Goal: Task Accomplishment & Management: Contribute content

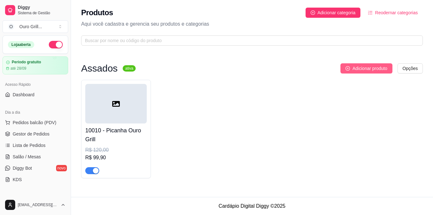
click at [348, 69] on icon "plus-circle" at bounding box center [347, 68] width 4 height 4
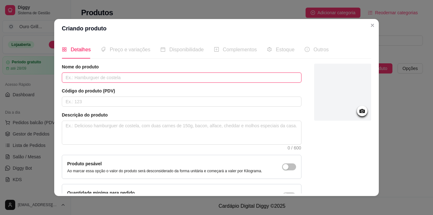
click at [96, 75] on input "text" at bounding box center [182, 78] width 240 height 10
type input "Contra Filé Ouro Grill"
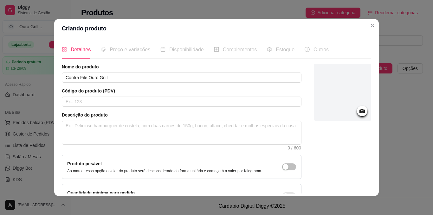
drag, startPoint x: 185, startPoint y: 27, endPoint x: 208, endPoint y: 24, distance: 23.6
click at [208, 24] on header "Criando produto" at bounding box center [216, 28] width 324 height 19
click at [91, 101] on input "text" at bounding box center [182, 102] width 240 height 10
type input "10020"
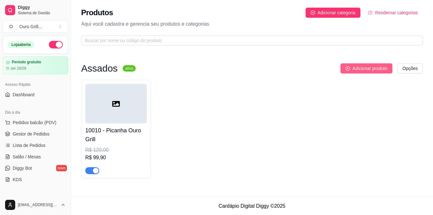
click at [347, 67] on icon "plus-circle" at bounding box center [347, 68] width 4 height 4
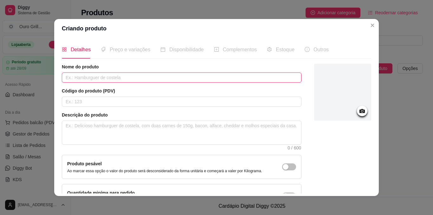
click at [102, 74] on input "text" at bounding box center [182, 78] width 240 height 10
type input "Contra Filé Ouro Grill"
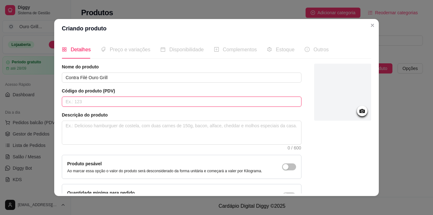
click at [90, 99] on input "text" at bounding box center [182, 102] width 240 height 10
type input "10020"
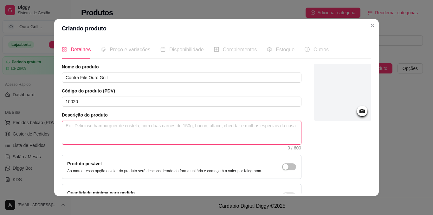
click at [98, 125] on textarea at bounding box center [181, 132] width 239 height 23
paste textarea "500 gramas de corte de Picanha assada na brasa ( Peso In Natura )"
type textarea "500 gramas de corte de Picanha assada na brasa ( Peso In Natura )"
click at [111, 125] on textarea "500 gramas de corte de Picanha assada na brasa ( Peso In Natura )" at bounding box center [181, 132] width 239 height 23
type textarea "500 gramas de corte de CPicanha assada na brasa ( Peso In Natura )"
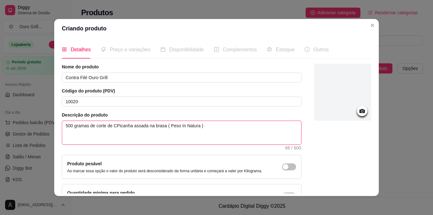
type textarea "500 gramas de corte de CoPicanha assada na brasa ( Peso In Natura )"
type textarea "500 gramas de corte de ConPicanha assada na brasa ( Peso In Natura )"
type textarea "500 gramas de corte de ContPicanha assada na brasa ( Peso In Natura )"
type textarea "500 gramas de corte de ContrPicanha assada na brasa ( Peso In Natura )"
type textarea "500 gramas de corte de ContraPicanha assada na brasa ( Peso In Natura )"
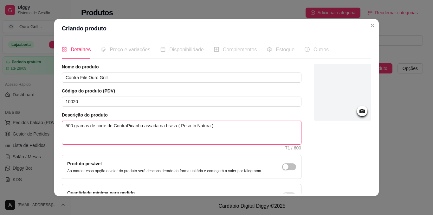
type textarea "500 gramas de corte de Contra Picanha assada na brasa ( Peso In Natura )"
type textarea "500 gramas de corte de Contra FPicanha assada na brasa ( Peso In Natura )"
type textarea "500 gramas de corte de Contra FiPicanha assada na brasa ( Peso In Natura )"
type textarea "500 gramas de corte de Contra FilPicanha assada na brasa ( Peso In Natura )"
type textarea "500 gramas de corte de Contra FiléPicanha assada na brasa ( Peso In Natura )"
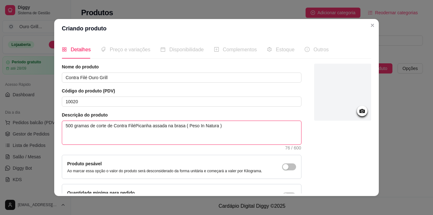
type textarea "500 gramas de corte de Contra Filéicanha assada na brasa ( Peso In Natura )"
type textarea "500 gramas de corte de Contra Filécanha assada na brasa ( Peso In Natura )"
type textarea "500 gramas de corte de Contra Filéanha assada na brasa ( Peso In Natura )"
type textarea "500 gramas de corte de Contra Filénha assada na brasa ( Peso In Natura )"
type textarea "500 gramas de corte de Contra Filéha assada na brasa ( Peso In Natura )"
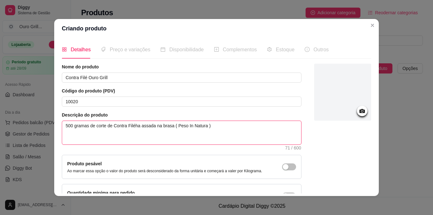
type textarea "500 gramas de corte de Contra Filéa assada na brasa ( Peso In Natura )"
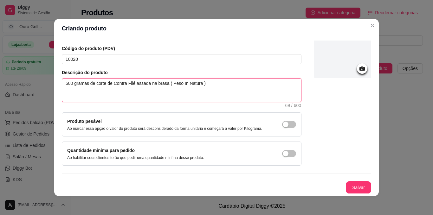
scroll to position [43, 0]
type textarea "500 gramas de corte de Contra Filé assada na brasa ( Peso In Natura )"
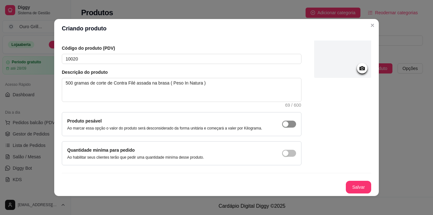
click at [283, 124] on div "button" at bounding box center [286, 124] width 6 height 6
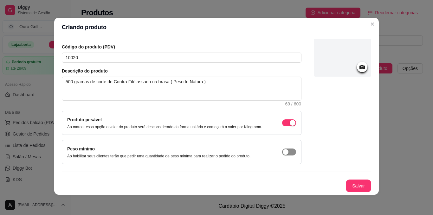
click at [283, 152] on div "button" at bounding box center [286, 152] width 6 height 6
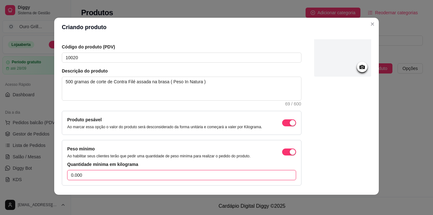
click at [88, 178] on input "0.000" at bounding box center [181, 175] width 229 height 10
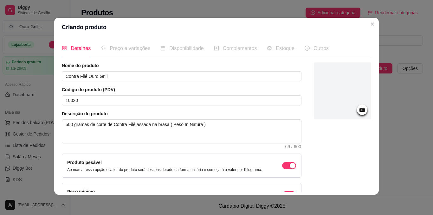
scroll to position [0, 0]
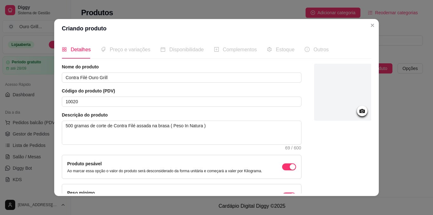
type input "0.300"
click at [358, 113] on icon at bounding box center [361, 110] width 7 height 7
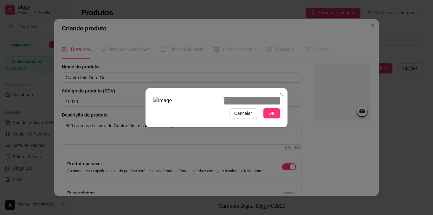
click at [202, 97] on div "Use the arrow keys to move the crop selection area" at bounding box center [188, 132] width 71 height 71
click at [239, 105] on div at bounding box center [216, 101] width 127 height 8
click at [234, 97] on div "Use the arrow keys to move the crop selection area" at bounding box center [217, 132] width 71 height 71
click at [270, 117] on span "OK" at bounding box center [271, 113] width 6 height 7
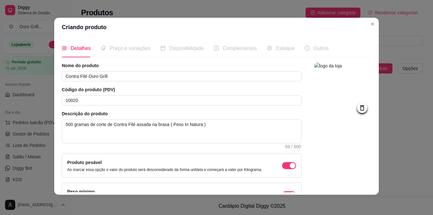
click at [119, 48] on span "Preço e variações" at bounding box center [130, 48] width 41 height 5
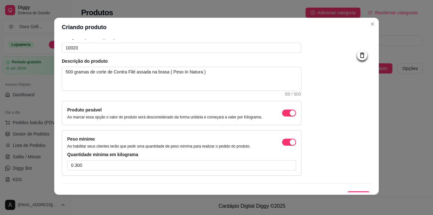
scroll to position [64, 0]
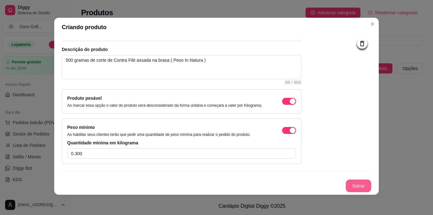
click at [348, 183] on button "Salvar" at bounding box center [358, 186] width 25 height 13
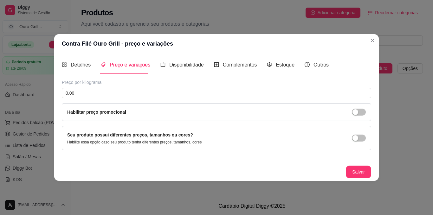
scroll to position [0, 0]
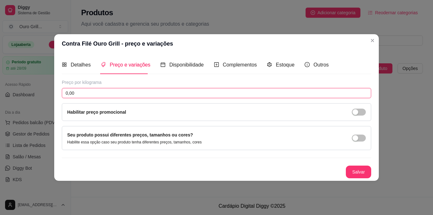
click at [91, 95] on input "0,00" at bounding box center [216, 93] width 309 height 10
type input "110,00"
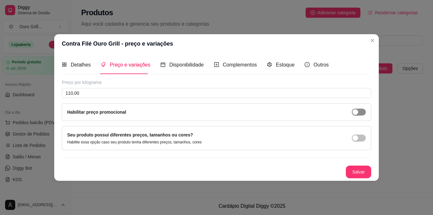
click at [356, 113] on div "button" at bounding box center [355, 112] width 6 height 6
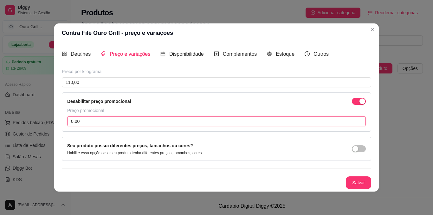
click at [118, 119] on input "0,00" at bounding box center [216, 121] width 298 height 10
type input "89,90"
click at [357, 186] on button "Salvar" at bounding box center [358, 182] width 25 height 12
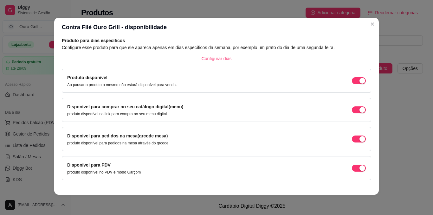
scroll to position [45, 0]
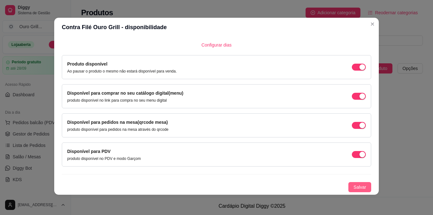
click at [353, 188] on span "Salvar" at bounding box center [359, 187] width 13 height 7
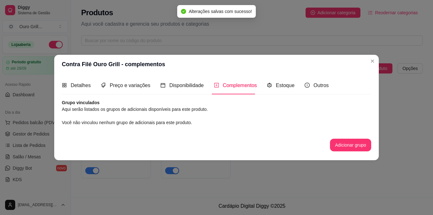
scroll to position [0, 0]
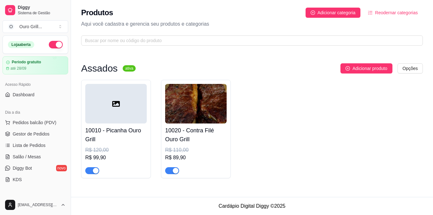
click at [111, 106] on div at bounding box center [115, 104] width 61 height 40
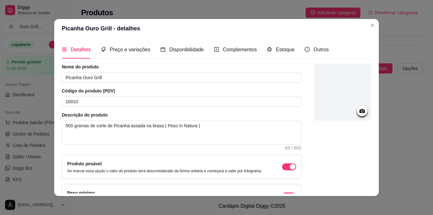
click at [358, 109] on icon at bounding box center [361, 110] width 7 height 7
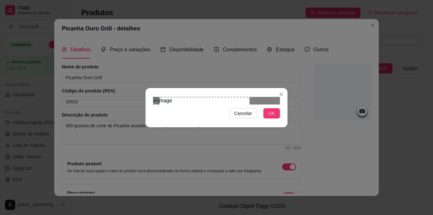
click at [263, 97] on div at bounding box center [216, 101] width 127 height 8
click at [185, 100] on div "Use the arrow keys to move the crop selection area" at bounding box center [199, 145] width 90 height 90
click at [268, 119] on button "OK" at bounding box center [271, 113] width 16 height 10
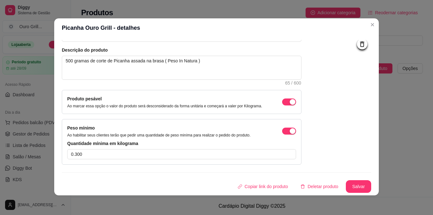
scroll to position [1, 0]
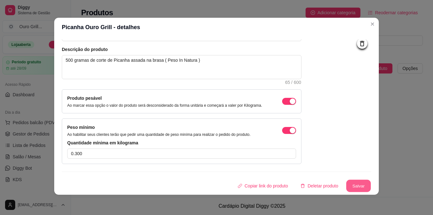
click at [352, 190] on button "Salvar" at bounding box center [358, 186] width 25 height 12
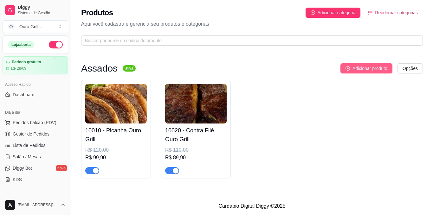
click at [351, 67] on button "Adicionar produto" at bounding box center [366, 68] width 52 height 10
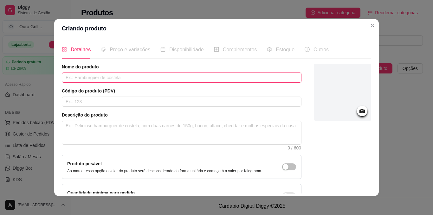
click at [117, 79] on input "text" at bounding box center [182, 78] width 240 height 10
drag, startPoint x: 86, startPoint y: 78, endPoint x: 82, endPoint y: 77, distance: 3.2
click at [82, 77] on input "Picanha Suina Ouro Grill" at bounding box center [182, 78] width 240 height 10
click at [86, 77] on input "Picanha Suina Ouro Grill" at bounding box center [182, 78] width 240 height 10
type input "Picanha Suína Ouro Grill"
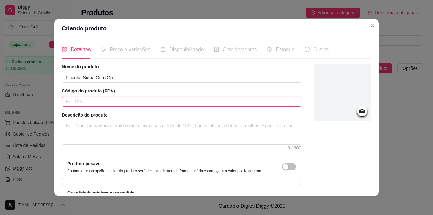
click at [96, 99] on input "text" at bounding box center [182, 102] width 240 height 10
type input "10030"
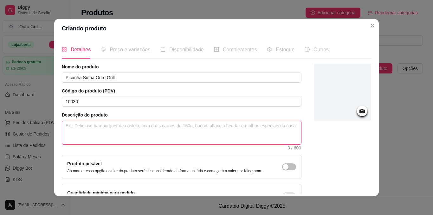
click at [97, 126] on textarea at bounding box center [181, 132] width 239 height 23
paste textarea "500 gramas de corte de Picanha assada na brasa ( Peso In Natura )"
type textarea "500 gramas de corte de Picanha assada na brasa ( Peso In Natura )"
click at [127, 125] on textarea "500 gramas de corte de Picanha assada na brasa ( Peso In Natura )" at bounding box center [181, 132] width 239 height 23
type textarea "500 gramas de corte de Picanha Sassada na brasa ( Peso In Natura )"
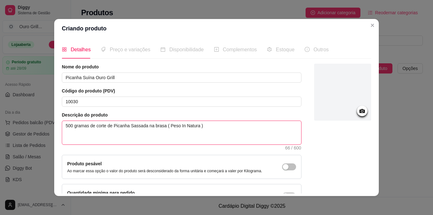
type textarea "500 gramas de corte de Picanha Suassada na brasa ( Peso In Natura )"
type textarea "500 gramas de corte de Picanha Suíassada na brasa ( Peso In Natura )"
type textarea "500 gramas de corte de Picanha Suínassada na brasa ( Peso In Natura )"
type textarea "500 gramas de corte de Picanha Suínaassada na brasa ( Peso In Natura )"
type textarea "500 gramas de corte de Picanha Suínassada na brasa ( Peso In Natura )"
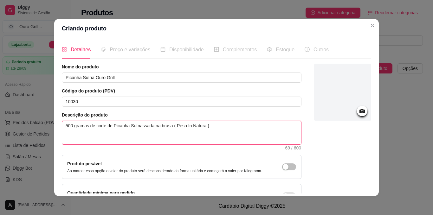
type textarea "500 gramas de corte de Picanha Suínasada na brasa ( Peso In Natura )"
type textarea "500 gramas de corte de Picanha Suínaada na brasa ( Peso In Natura )"
type textarea "500 gramas de corte de Picanha Suínada na brasa ( Peso In Natura )"
type textarea "500 gramas de corte de Picanha Suínaa na brasa ( Peso In Natura )"
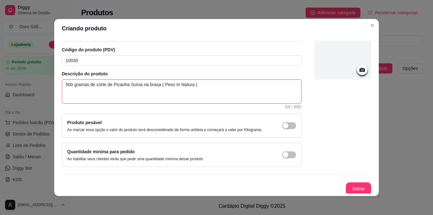
scroll to position [43, 0]
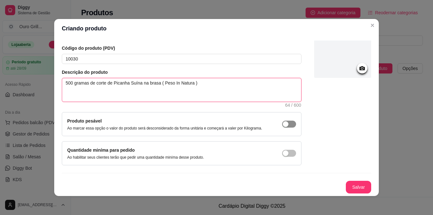
type textarea "500 gramas de corte de Picanha Suína na brasa ( Peso In Natura )"
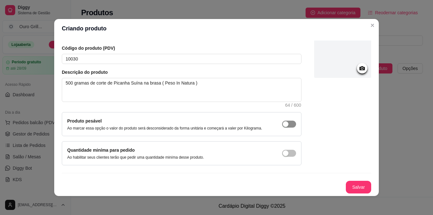
click at [283, 123] on div "button" at bounding box center [286, 124] width 6 height 6
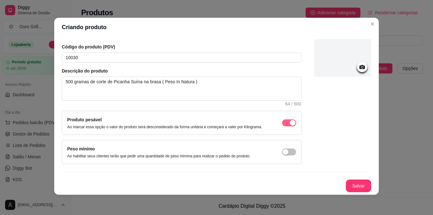
click at [282, 120] on span "button" at bounding box center [289, 122] width 14 height 7
click at [283, 123] on div "button" at bounding box center [286, 123] width 6 height 6
click at [290, 126] on div "button" at bounding box center [293, 123] width 6 height 6
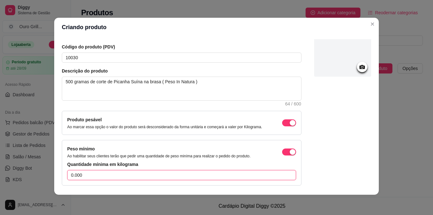
click at [93, 176] on input "0.000" at bounding box center [181, 175] width 229 height 10
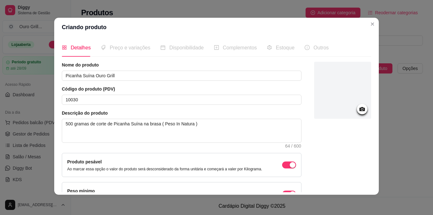
scroll to position [0, 0]
type input "0.300"
click at [361, 110] on circle at bounding box center [362, 110] width 2 height 2
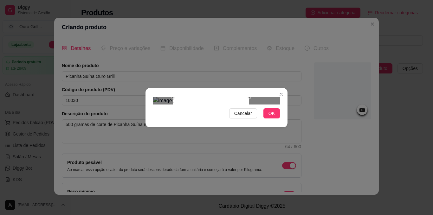
click at [174, 107] on div "Use the arrow keys to move the crop selection area" at bounding box center [211, 135] width 76 height 76
click at [276, 119] on button "OK" at bounding box center [271, 113] width 16 height 10
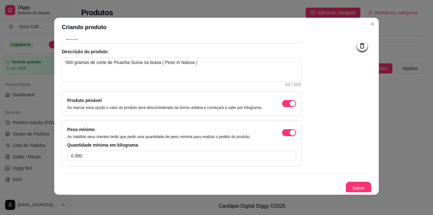
scroll to position [64, 0]
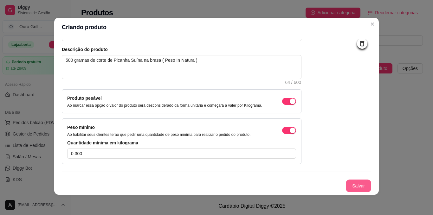
click at [352, 186] on button "Salvar" at bounding box center [358, 186] width 25 height 13
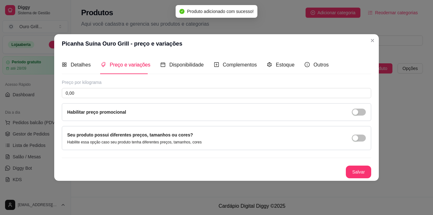
scroll to position [0, 0]
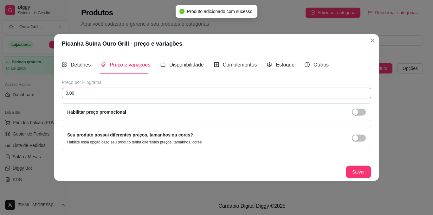
click at [85, 93] on input "0,00" at bounding box center [216, 93] width 309 height 10
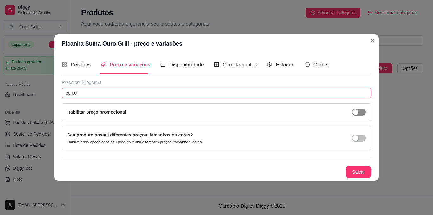
type input "60,00"
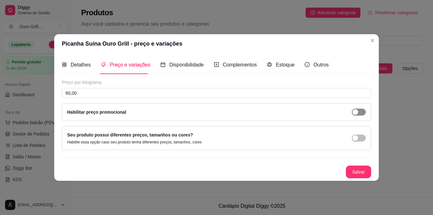
click at [357, 112] on div "button" at bounding box center [355, 112] width 6 height 6
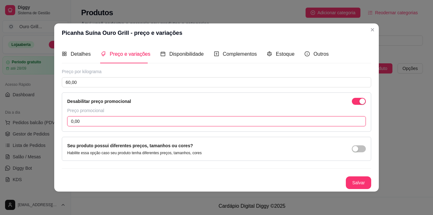
click at [110, 119] on input "0,00" at bounding box center [216, 121] width 298 height 10
type input "49,90"
click at [364, 183] on button "Salvar" at bounding box center [358, 182] width 25 height 13
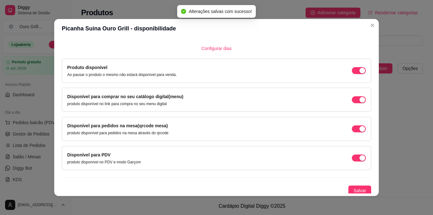
scroll to position [45, 0]
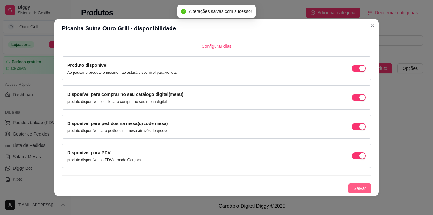
click at [353, 191] on span "Salvar" at bounding box center [359, 188] width 13 height 7
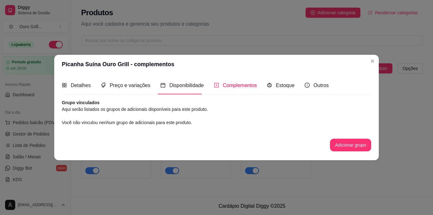
scroll to position [0, 0]
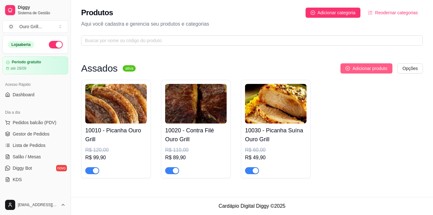
click at [353, 68] on span "Adicionar produto" at bounding box center [369, 68] width 35 height 7
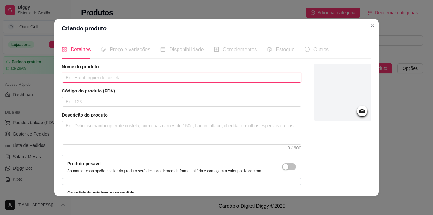
click at [108, 80] on input "text" at bounding box center [182, 78] width 240 height 10
click at [72, 77] on input "Tulip da asa Ouro Grill" at bounding box center [182, 78] width 240 height 10
type input "Tulipa da asa Ouro Grill"
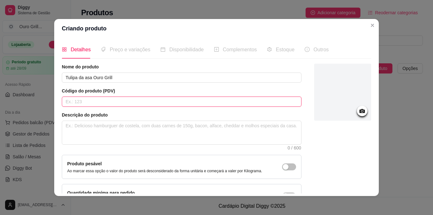
click at [70, 102] on input "text" at bounding box center [182, 102] width 240 height 10
type input "10040"
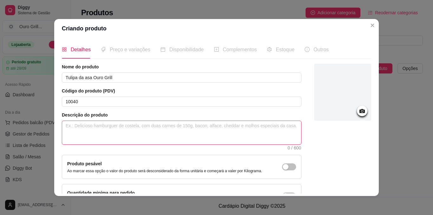
click at [174, 124] on textarea at bounding box center [181, 132] width 239 height 23
paste textarea "500 gramas de corte de Picanha assada na brasa ( Peso In Natura )"
type textarea "500 gramas de corte de Picanha assada na brasa ( Peso In Natura )"
type textarea "00 gramas de corte de Picanha assada na brasa ( Peso In Natura )"
type textarea "400 gramas de corte de Picanha assada na brasa ( Peso In Natura )"
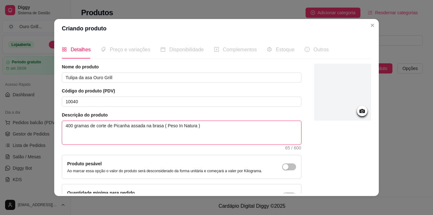
type textarea "400 gramas de orte de [GEOGRAPHIC_DATA] assada na brasa ( Peso In Natura )"
type textarea "400 gramas de rte de Picanha assada na brasa ( Peso In Natura )"
type textarea "400 gramas de te de Picanha assada na brasa ( Peso In Natura )"
type textarea "400 gramas de e de Picanha assada na brasa ( Peso In Natura )"
type textarea "400 gramas de de Picanha assada na brasa ( Peso In Natura )"
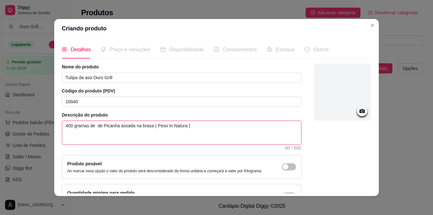
type textarea "400 gramas de de Picanha assada na brasa ( Peso In Natura )"
type textarea "400 gramas de e Picanha assada na brasa ( Peso In Natura )"
type textarea "400 gramas de Picanha assada na brasa ( Peso In Natura )"
type textarea "400 gramas de TPicanha assada na brasa ( Peso In Natura )"
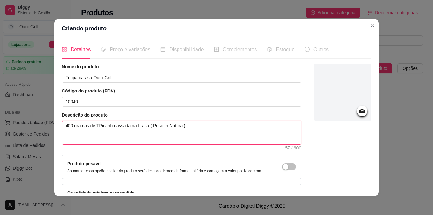
type textarea "400 gramas de TuPicanha assada na brasa ( Peso In Natura )"
type textarea "400 gramas de TulPicanha assada na brasa ( Peso In Natura )"
type textarea "400 gramas de TuliPicanha assada na brasa ( Peso In Natura )"
type textarea "400 gramas de TulipPicanha assada na brasa ( Peso In Natura )"
type textarea "400 gramas de TulipaPicanha assada na brasa ( Peso In Natura )"
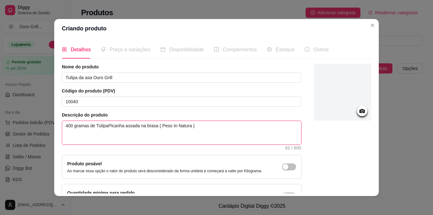
type textarea "400 gramas de Tulipa Picanha assada na brasa ( Peso In Natura )"
type textarea "400 gramas de Tulipa dPicanha assada na brasa ( Peso In Natura )"
type textarea "400 gramas de Tulipa daPicanha assada na brasa ( Peso In Natura )"
type textarea "400 gramas de Tulipa da Picanha assada na brasa ( Peso In Natura )"
type textarea "400 gramas de Tulipa da APicanha assada na brasa ( Peso In Natura )"
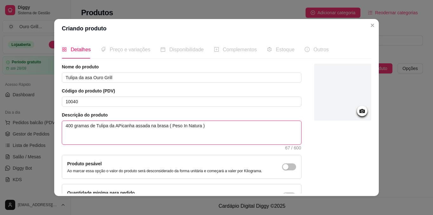
type textarea "400 gramas de Tulipa da AsPicanha assada na brasa ( Peso In Natura )"
type textarea "400 gramas de Tulipa da AsaPicanha assada na brasa ( Peso In Natura )"
type textarea "400 gramas de Tulipa da Asaicanha assada na brasa ( Peso In Natura )"
type textarea "400 gramas de Tulipa da Asacanha assada na brasa ( Peso In Natura )"
type textarea "400 gramas de Tulipa da Asaanha assada na brasa ( Peso In Natura )"
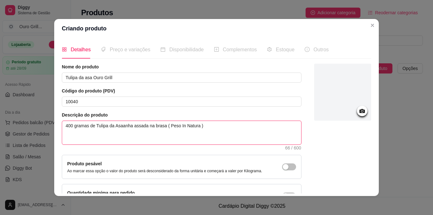
type textarea "400 gramas de Tulipa da Asanha assada na brasa ( Peso In Natura )"
type textarea "400 gramas de Tulipa da Asaha assada na brasa ( Peso In Natura )"
type textarea "400 gramas de Tulipa da Asaa assada na brasa ( Peso In Natura )"
type textarea "400 gramas de Tulipa da Asa assada na brasa ( Peso In Natura )"
type textarea "400 gramas de Tulipa da Asaassada na brasa ( Peso In Natura )"
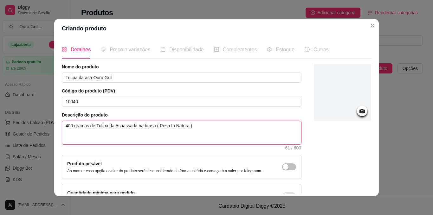
type textarea "400 gramas de Tulipa da Asassada na brasa ( Peso In Natura )"
type textarea "400 gramas de Tulipa da Asa ssada na brasa ( Peso In Natura )"
type textarea "400 gramas de Tulipa da Asa dssada na brasa ( Peso In Natura )"
type textarea "400 gramas de Tulipa da Asa dessada na brasa ( Peso In Natura )"
type textarea "400 gramas de Tulipa da Asa de ssada na brasa ( Peso In Natura )"
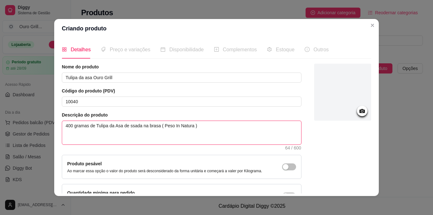
type textarea "400 gramas de Tulipa da Asa de fssada na brasa ( Peso In Natura )"
type textarea "400 gramas de Tulipa da Asa de frssada na brasa ( Peso In Natura )"
type textarea "400 gramas de Tulipa da Asa de frassada na brasa ( Peso In Natura )"
type textarea "400 gramas de Tulipa da Asa de franssada na brasa ( Peso In Natura )"
type textarea "400 gramas de Tulipa da Asa de frangssada na brasa ( Peso In Natura )"
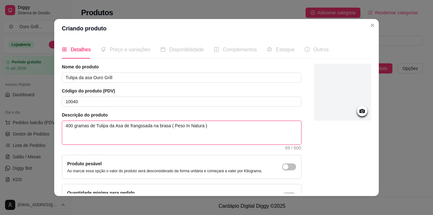
type textarea "400 gramas de Tulipa da Asa de frangossada na brasa ( Peso In Natura )"
type textarea "400 gramas de Tulipa da Asa de frango ssada na brasa ( Peso In Natura )"
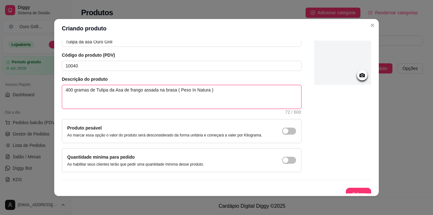
scroll to position [43, 0]
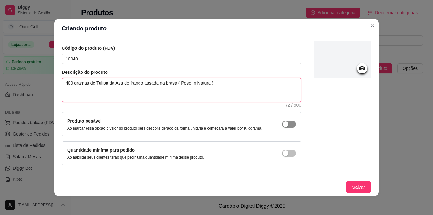
type textarea "400 gramas de Tulipa da Asa de frango assada na brasa ( Peso In Natura )"
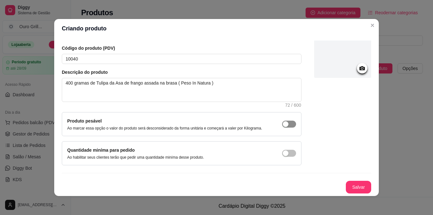
click at [283, 126] on div "button" at bounding box center [286, 124] width 6 height 6
click at [283, 155] on div "button" at bounding box center [286, 154] width 6 height 6
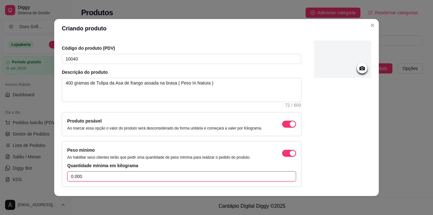
click at [96, 176] on input "0.000" at bounding box center [181, 176] width 229 height 10
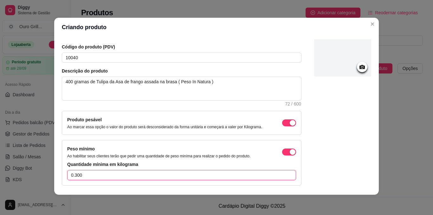
scroll to position [0, 0]
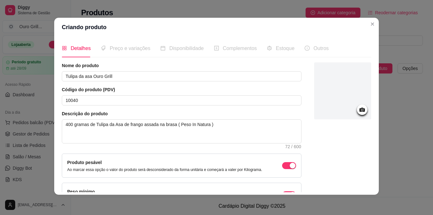
type input "0.300"
click at [357, 114] on div at bounding box center [362, 110] width 10 height 10
click at [359, 112] on icon at bounding box center [361, 110] width 5 height 4
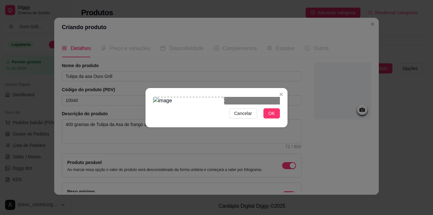
click at [180, 97] on div "Use the arrow keys to move the crop selection area" at bounding box center [188, 125] width 71 height 57
click at [274, 119] on button "OK" at bounding box center [271, 113] width 16 height 10
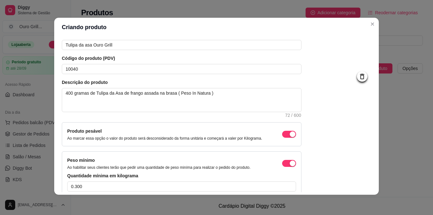
scroll to position [64, 0]
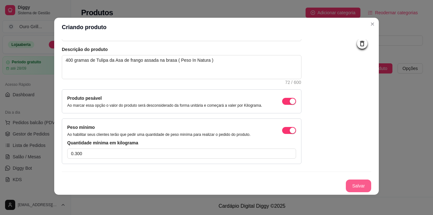
click at [351, 183] on button "Salvar" at bounding box center [358, 186] width 25 height 13
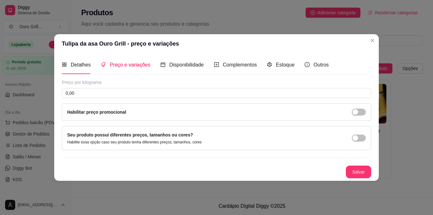
scroll to position [0, 0]
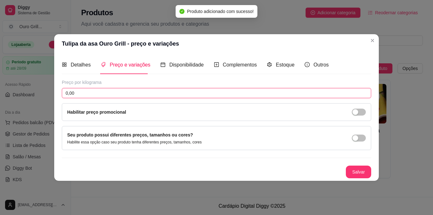
click at [86, 94] on input "0,00" at bounding box center [216, 93] width 309 height 10
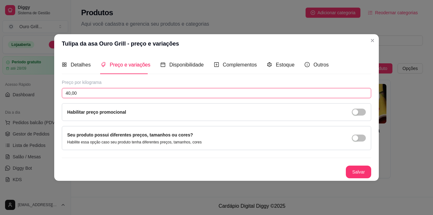
type input "40,00"
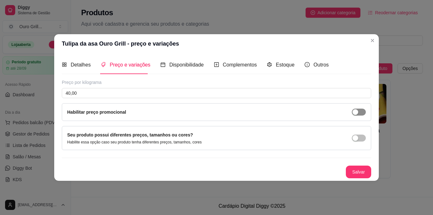
click at [355, 110] on div "button" at bounding box center [355, 112] width 6 height 6
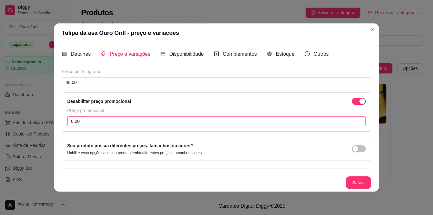
click at [86, 119] on input "0,00" at bounding box center [216, 121] width 298 height 10
type input "29,90"
click at [358, 184] on button "Salvar" at bounding box center [358, 182] width 25 height 12
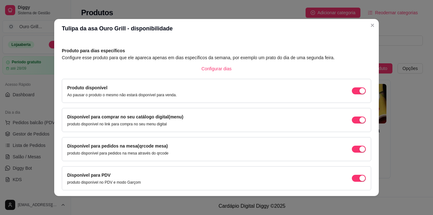
scroll to position [45, 0]
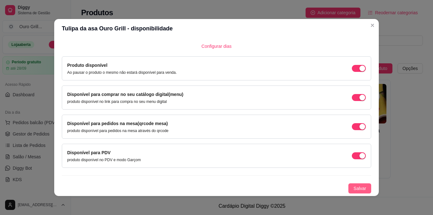
click at [353, 187] on span "Salvar" at bounding box center [359, 188] width 13 height 7
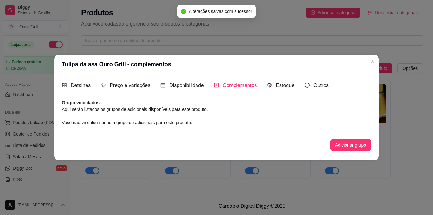
scroll to position [0, 0]
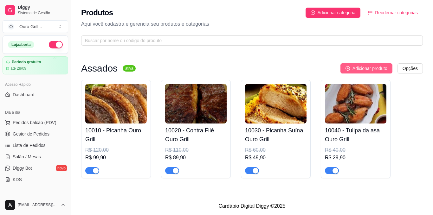
click at [365, 68] on span "Adicionar produto" at bounding box center [369, 68] width 35 height 7
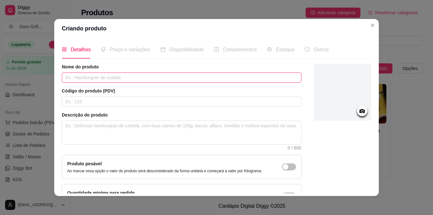
click at [93, 82] on input "text" at bounding box center [182, 78] width 240 height 10
type input "Linguiça Caseira Ouro Grill"
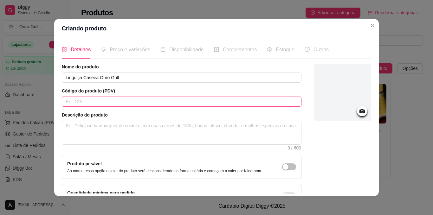
click at [97, 101] on input "text" at bounding box center [182, 102] width 240 height 10
type input "10050"
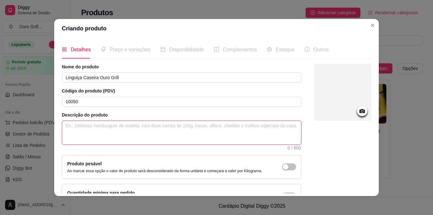
click at [90, 129] on textarea at bounding box center [181, 132] width 239 height 23
paste textarea "500 gramas de corte de Picanha assada na brasa ( Peso In Natura )"
type textarea "500 gramas de corte de Picanha assada na brasa ( Peso In Natura )"
click at [66, 126] on textarea "500 gramas de corte de Picanha assada na brasa ( Peso In Natura )" at bounding box center [181, 132] width 239 height 23
type textarea "00 gramas de corte de Picanha assada na brasa ( Peso In Natura )"
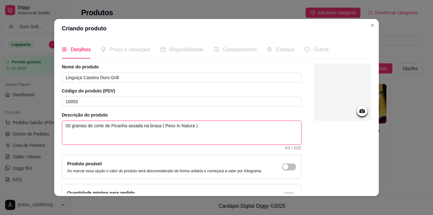
type textarea "400 gramas de corte de Picanha assada na brasa ( Peso In Natura )"
type textarea "400 gramas de orte de [GEOGRAPHIC_DATA] assada na brasa ( Peso In Natura )"
type textarea "400 gramas de rte de Picanha assada na brasa ( Peso In Natura )"
type textarea "400 gramas de te de Picanha assada na brasa ( Peso In Natura )"
type textarea "400 gramas de e de Picanha assada na brasa ( Peso In Natura )"
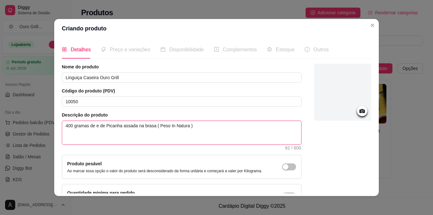
type textarea "400 gramas de de Picanha assada na brasa ( Peso In Natura )"
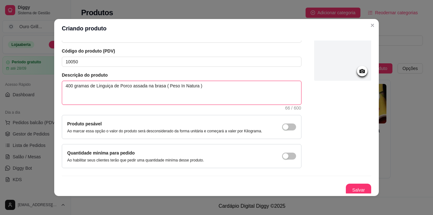
scroll to position [43, 0]
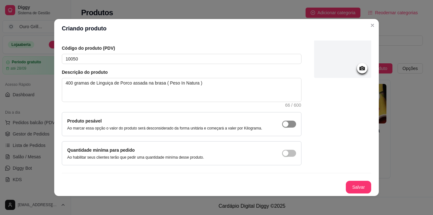
click at [283, 124] on div "button" at bounding box center [286, 124] width 6 height 6
click at [283, 153] on div "button" at bounding box center [286, 154] width 6 height 6
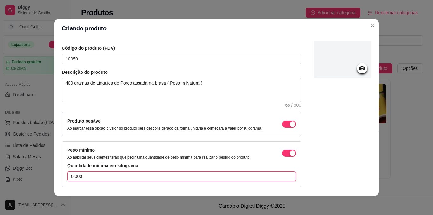
click at [107, 179] on input "0.000" at bounding box center [181, 176] width 229 height 10
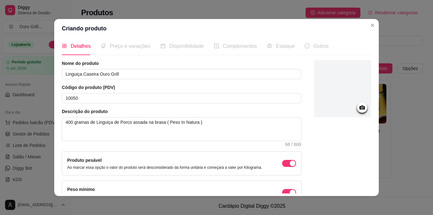
scroll to position [0, 0]
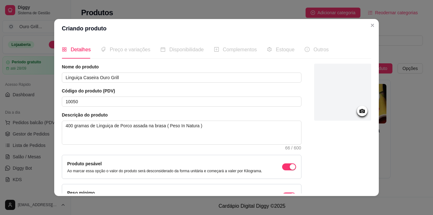
click at [359, 111] on icon at bounding box center [361, 111] width 5 height 4
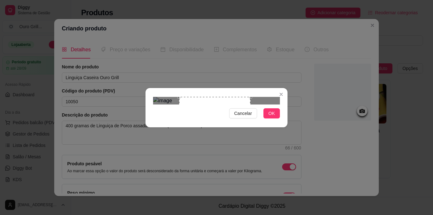
click at [212, 97] on div "Use the arrow keys to move the crop selection area" at bounding box center [214, 125] width 71 height 57
click at [269, 117] on span "OK" at bounding box center [271, 113] width 6 height 7
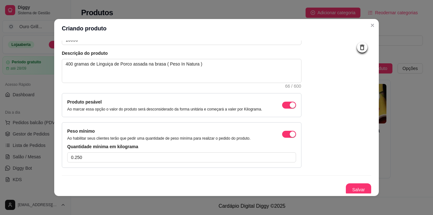
scroll to position [64, 0]
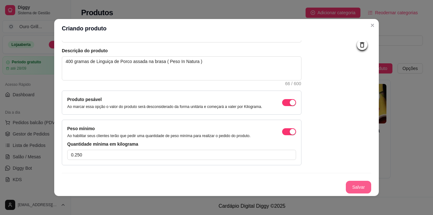
click at [354, 186] on button "Salvar" at bounding box center [358, 187] width 25 height 13
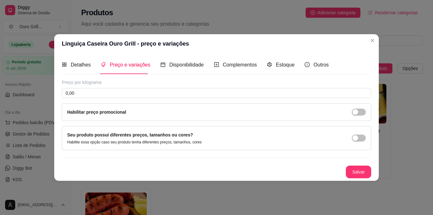
scroll to position [0, 0]
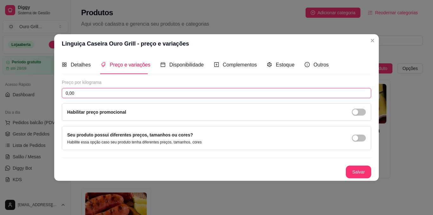
click at [155, 94] on input "0,00" at bounding box center [216, 93] width 309 height 10
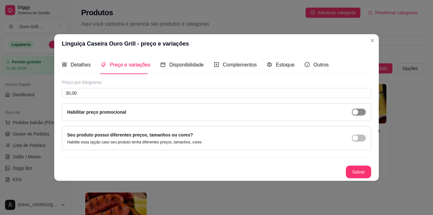
click at [357, 113] on div "button" at bounding box center [355, 112] width 6 height 6
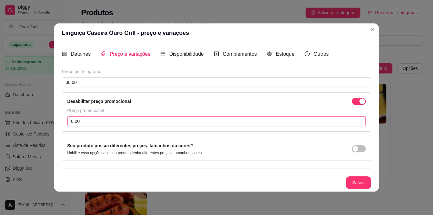
click at [135, 122] on input "0,00" at bounding box center [216, 121] width 298 height 10
click at [363, 183] on button "Salvar" at bounding box center [358, 182] width 25 height 12
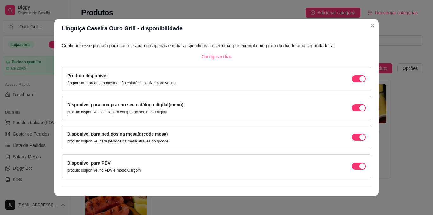
scroll to position [45, 0]
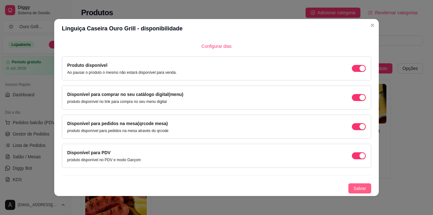
click at [348, 186] on button "Salvar" at bounding box center [359, 188] width 23 height 10
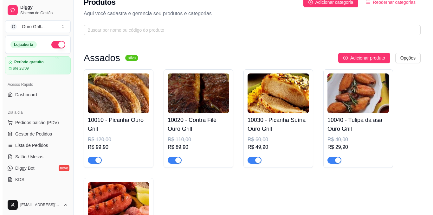
scroll to position [0, 0]
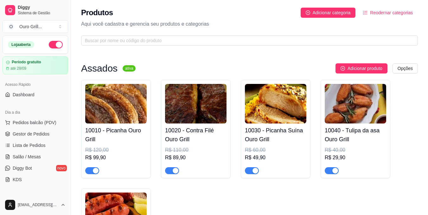
click at [118, 102] on img at bounding box center [115, 104] width 61 height 40
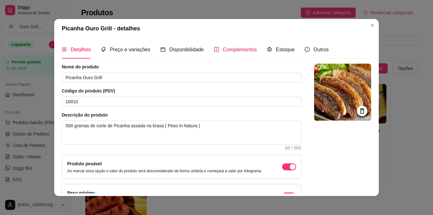
click at [228, 52] on span "Complementos" at bounding box center [240, 49] width 34 height 5
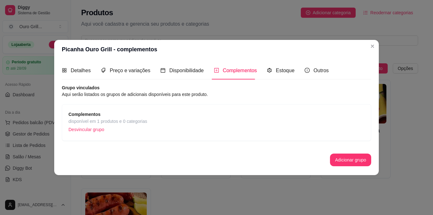
click at [82, 113] on strong "Complementos" at bounding box center [84, 114] width 32 height 5
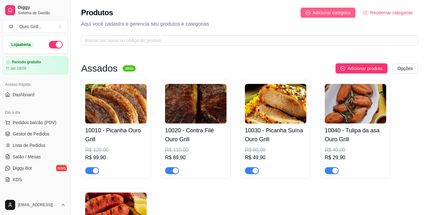
click at [329, 13] on span "Adicionar categoria" at bounding box center [332, 12] width 38 height 7
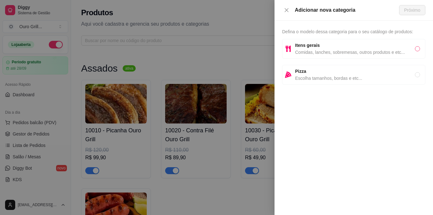
click at [417, 48] on input "radio" at bounding box center [417, 48] width 5 height 5
click at [410, 10] on span "Próximo" at bounding box center [412, 10] width 16 height 7
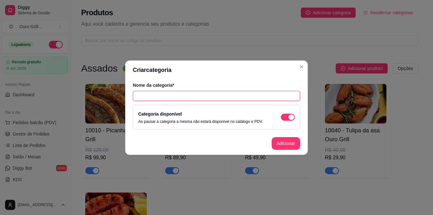
click at [172, 97] on input "text" at bounding box center [216, 96] width 167 height 10
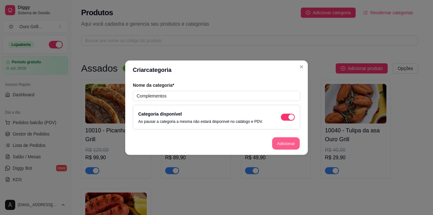
click at [284, 140] on button "Adicionar" at bounding box center [286, 143] width 28 height 12
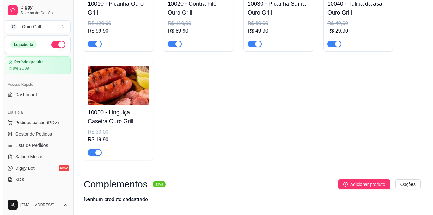
scroll to position [148, 0]
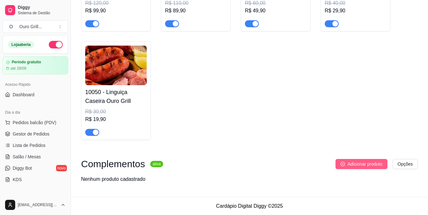
click at [343, 165] on icon "plus-circle" at bounding box center [343, 164] width 4 height 4
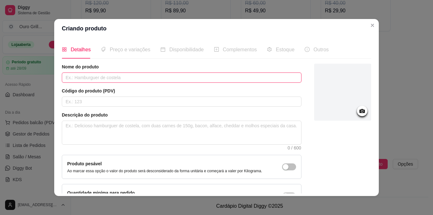
click at [105, 76] on input "text" at bounding box center [182, 78] width 240 height 10
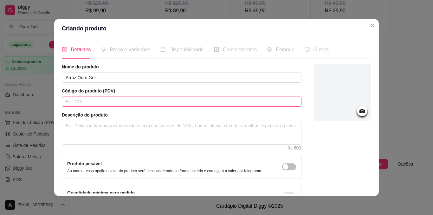
click at [113, 100] on input "text" at bounding box center [182, 102] width 240 height 10
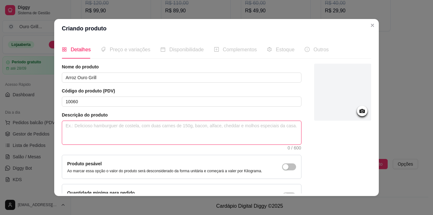
click at [97, 128] on textarea at bounding box center [181, 132] width 239 height 23
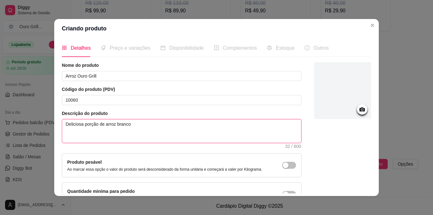
scroll to position [0, 0]
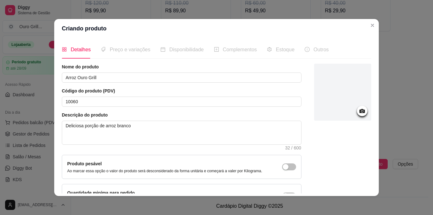
click at [358, 108] on icon at bounding box center [361, 110] width 7 height 7
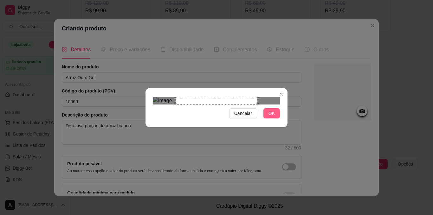
click at [270, 117] on span "OK" at bounding box center [271, 113] width 6 height 7
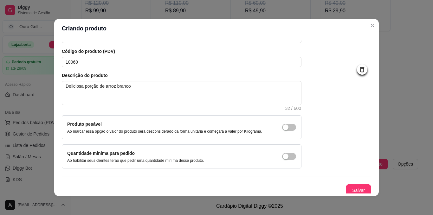
scroll to position [43, 0]
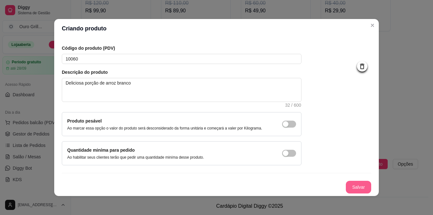
click at [348, 186] on button "Salvar" at bounding box center [358, 187] width 25 height 13
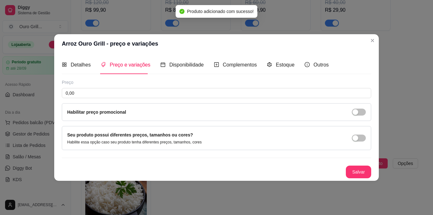
scroll to position [0, 0]
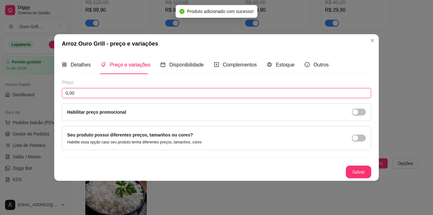
click at [85, 92] on input "0,00" at bounding box center [216, 93] width 309 height 10
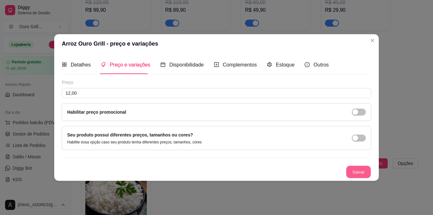
click at [362, 169] on button "Salvar" at bounding box center [358, 172] width 25 height 12
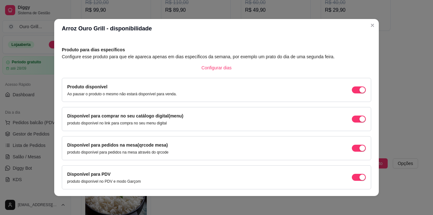
scroll to position [45, 0]
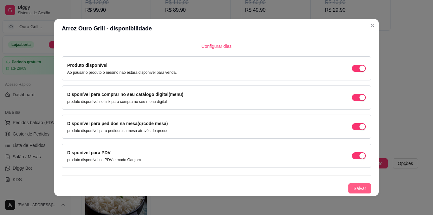
click at [355, 190] on span "Salvar" at bounding box center [359, 188] width 13 height 7
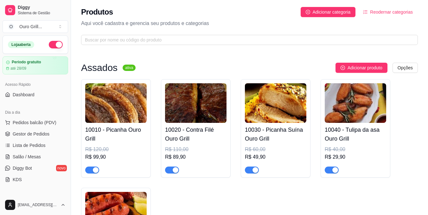
scroll to position [0, 0]
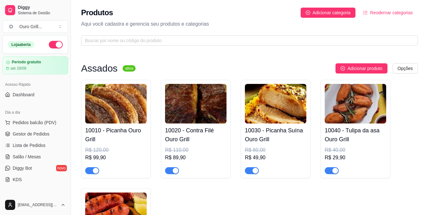
click at [111, 105] on img at bounding box center [115, 104] width 61 height 40
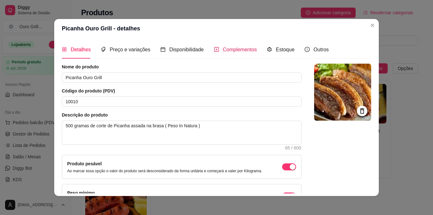
click at [223, 50] on span "Complementos" at bounding box center [240, 49] width 34 height 5
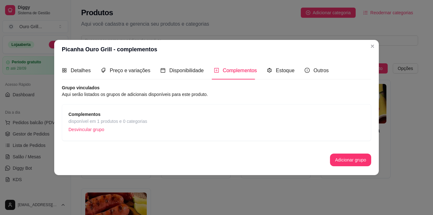
click at [88, 129] on p "Desvincular grupo" at bounding box center [107, 130] width 79 height 10
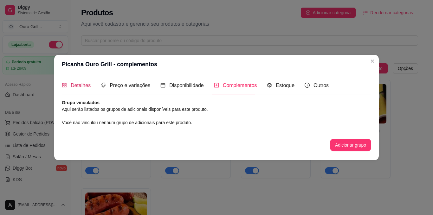
click at [66, 86] on icon "appstore" at bounding box center [64, 85] width 4 height 4
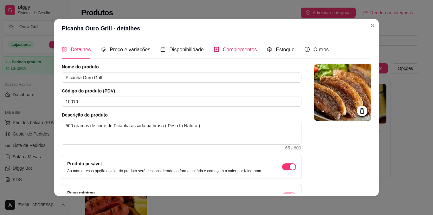
click at [240, 49] on span "Complementos" at bounding box center [240, 49] width 34 height 5
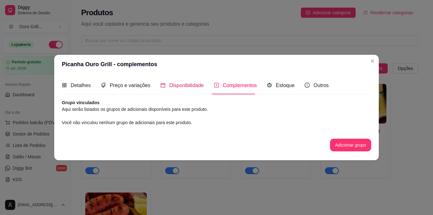
click at [176, 85] on span "Disponibilidade" at bounding box center [186, 85] width 35 height 5
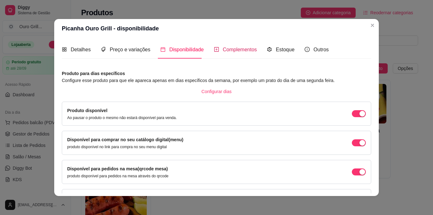
click at [225, 51] on span "Complementos" at bounding box center [240, 49] width 34 height 5
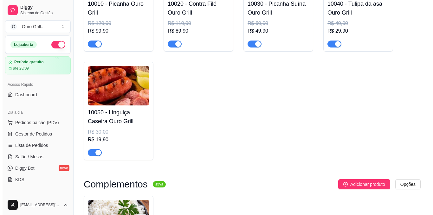
scroll to position [190, 0]
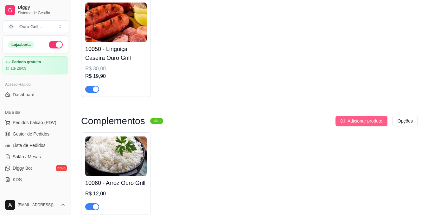
click at [351, 121] on span "Adicionar produto" at bounding box center [365, 121] width 35 height 7
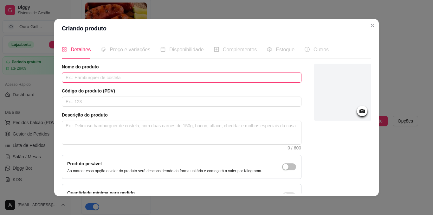
click at [100, 76] on input "text" at bounding box center [182, 78] width 240 height 10
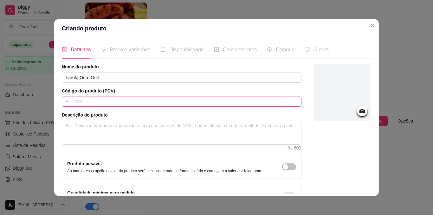
click at [88, 102] on input "text" at bounding box center [182, 102] width 240 height 10
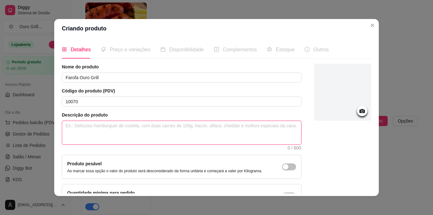
click at [88, 125] on textarea at bounding box center [181, 132] width 239 height 23
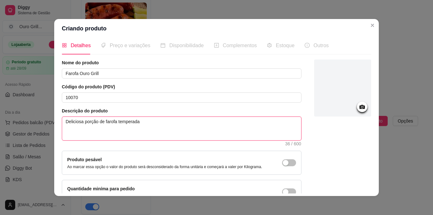
scroll to position [0, 0]
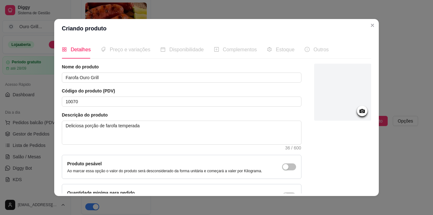
click at [358, 109] on icon at bounding box center [361, 110] width 7 height 7
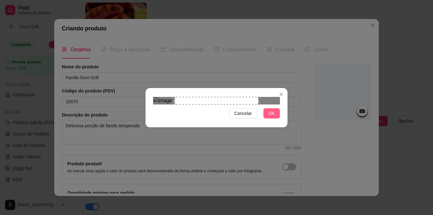
click at [271, 117] on span "OK" at bounding box center [271, 113] width 6 height 7
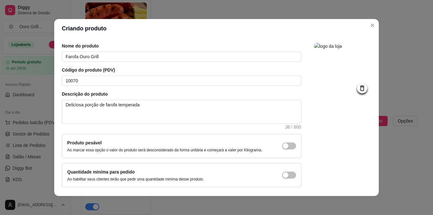
scroll to position [43, 0]
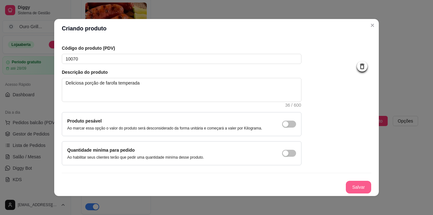
click at [348, 189] on button "Salvar" at bounding box center [358, 187] width 25 height 13
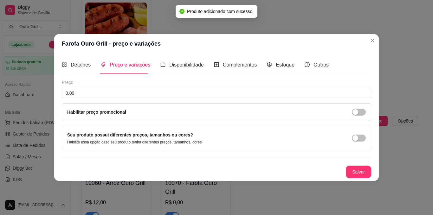
scroll to position [0, 0]
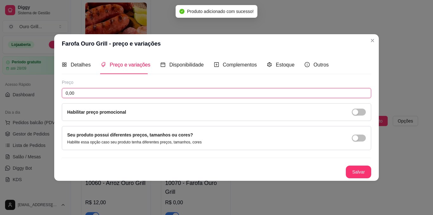
click at [78, 93] on input "0,00" at bounding box center [216, 93] width 309 height 10
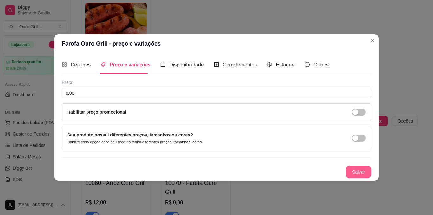
click at [356, 170] on button "Salvar" at bounding box center [358, 172] width 25 height 13
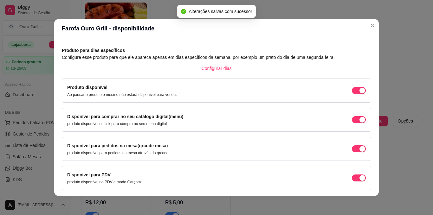
scroll to position [45, 0]
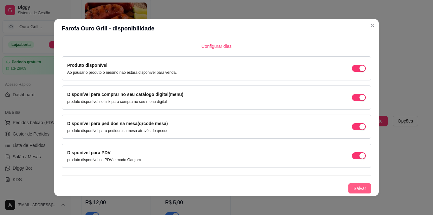
click at [353, 186] on span "Salvar" at bounding box center [359, 188] width 13 height 7
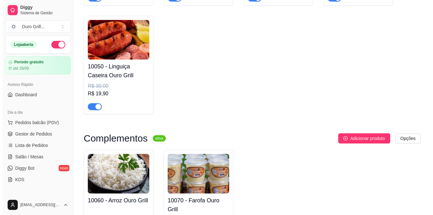
scroll to position [168, 0]
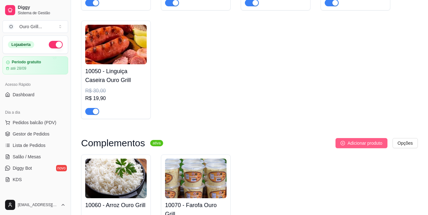
click at [363, 142] on span "Adicionar produto" at bounding box center [365, 143] width 35 height 7
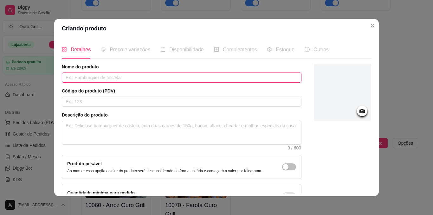
click at [67, 77] on input "text" at bounding box center [182, 78] width 240 height 10
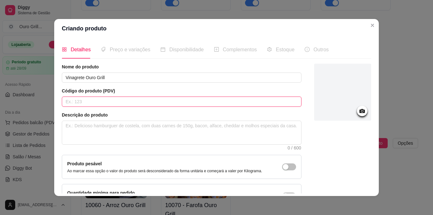
click at [88, 99] on input "text" at bounding box center [182, 102] width 240 height 10
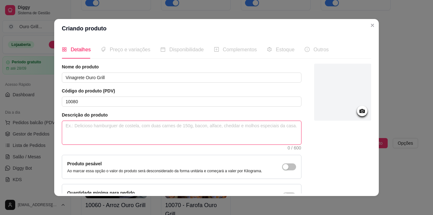
click at [69, 125] on textarea at bounding box center [181, 132] width 239 height 23
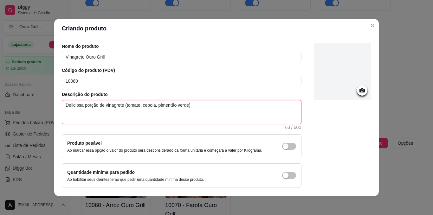
scroll to position [43, 0]
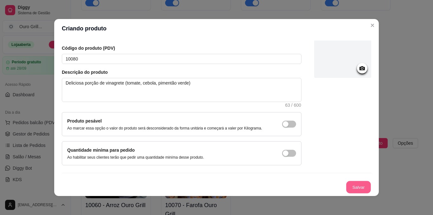
click at [352, 183] on button "Salvar" at bounding box center [358, 187] width 25 height 12
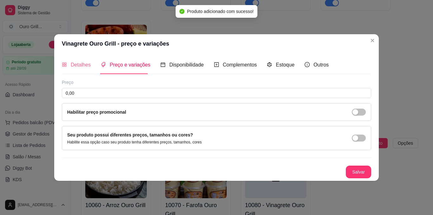
click at [76, 58] on div "Detalhes" at bounding box center [76, 65] width 29 height 18
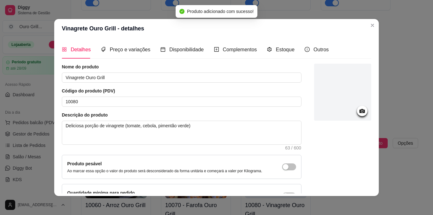
click at [358, 109] on icon at bounding box center [361, 110] width 7 height 7
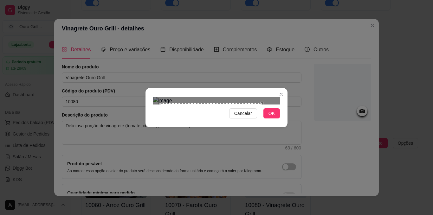
click at [262, 105] on div at bounding box center [216, 101] width 127 height 8
click at [169, 113] on div "Use the arrow keys to move the north west drag handle to change the crop select…" at bounding box center [169, 113] width 0 height 0
click at [272, 117] on span "OK" at bounding box center [271, 113] width 6 height 7
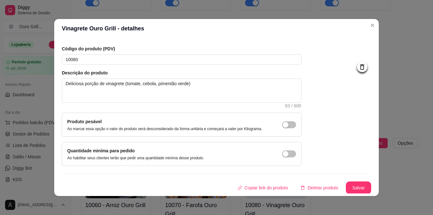
scroll to position [43, 0]
click at [347, 191] on button "Salvar" at bounding box center [358, 187] width 25 height 13
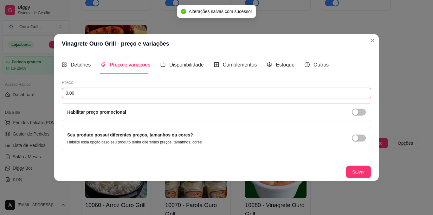
click at [83, 91] on input "0,00" at bounding box center [216, 93] width 309 height 10
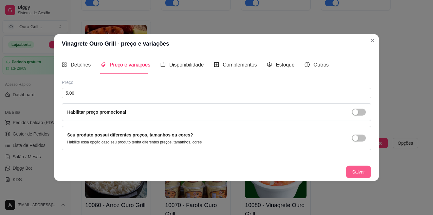
click at [360, 173] on button "Salvar" at bounding box center [358, 172] width 25 height 13
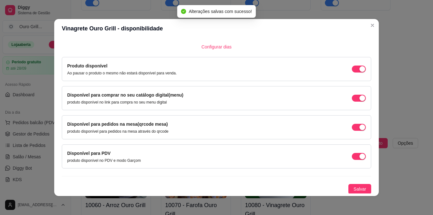
scroll to position [45, 0]
click at [356, 189] on span "Salvar" at bounding box center [359, 188] width 13 height 7
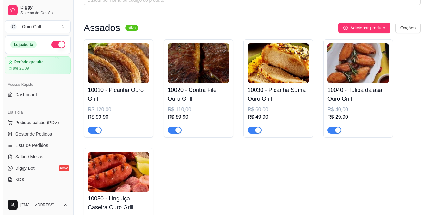
scroll to position [32, 0]
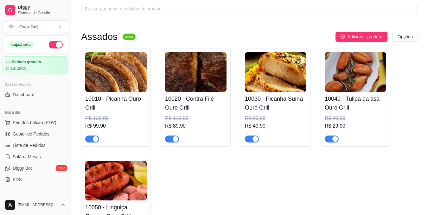
click at [267, 99] on h4 "10030 - Picanha Suína Ouro Grill" at bounding box center [275, 103] width 61 height 18
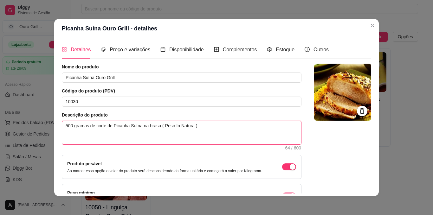
click at [66, 126] on textarea "500 gramas de corte de Picanha Suína na brasa ( Peso In Natura )" at bounding box center [181, 132] width 239 height 23
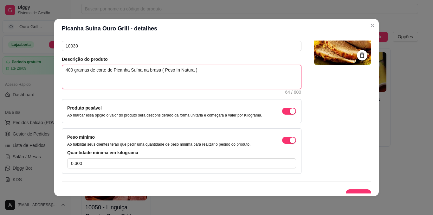
scroll to position [64, 0]
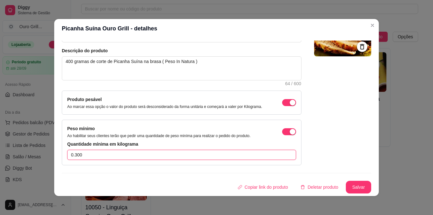
click at [77, 154] on input "0.300" at bounding box center [181, 155] width 229 height 10
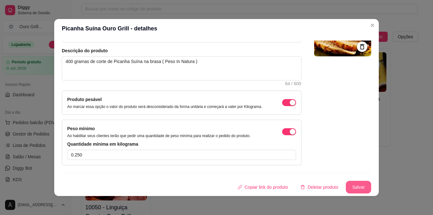
click at [355, 185] on button "Salvar" at bounding box center [358, 187] width 25 height 13
click at [351, 188] on button "Salvar" at bounding box center [358, 187] width 25 height 13
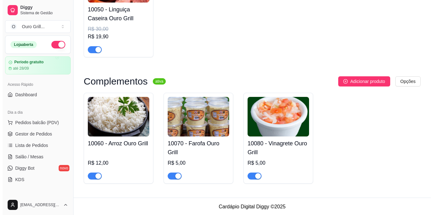
scroll to position [231, 0]
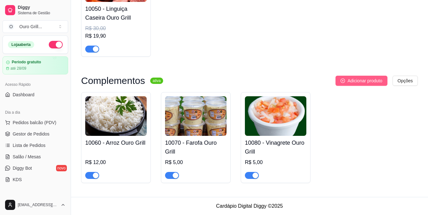
click at [349, 80] on span "Adicionar produto" at bounding box center [365, 80] width 35 height 7
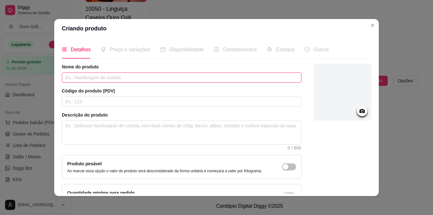
click at [141, 75] on input "text" at bounding box center [182, 78] width 240 height 10
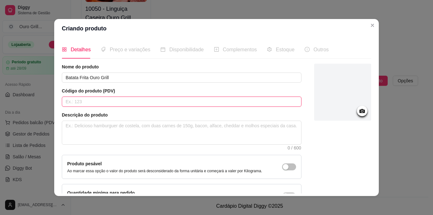
click at [83, 99] on input "text" at bounding box center [182, 102] width 240 height 10
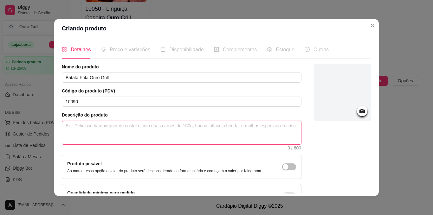
click at [68, 123] on textarea at bounding box center [181, 132] width 239 height 23
click at [117, 124] on textarea "Deliciosa porção de batata frita" at bounding box center [181, 132] width 239 height 23
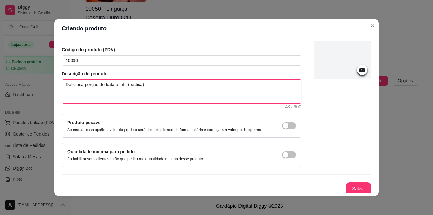
scroll to position [43, 0]
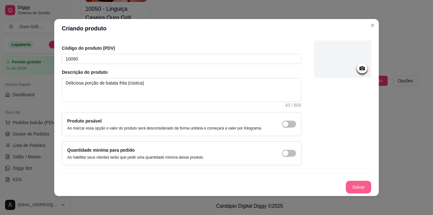
click at [355, 188] on button "Salvar" at bounding box center [358, 187] width 25 height 13
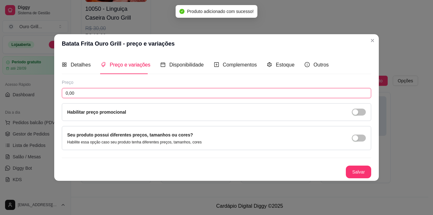
click at [85, 93] on input "0,00" at bounding box center [216, 93] width 309 height 10
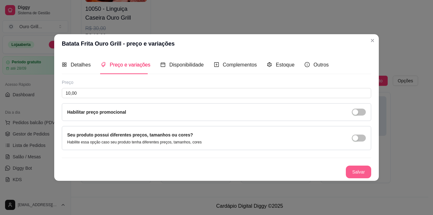
click at [359, 171] on button "Salvar" at bounding box center [358, 172] width 25 height 13
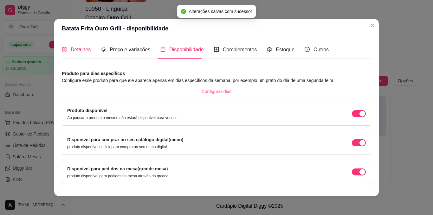
click at [73, 51] on span "Detalhes" at bounding box center [81, 49] width 20 height 5
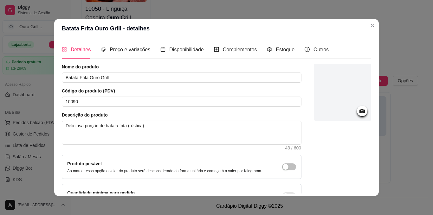
click at [358, 108] on icon at bounding box center [361, 110] width 7 height 7
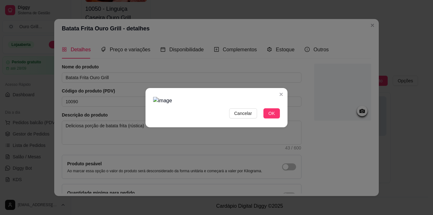
click at [267, 105] on img at bounding box center [216, 101] width 127 height 8
click at [272, 117] on span "OK" at bounding box center [271, 113] width 6 height 7
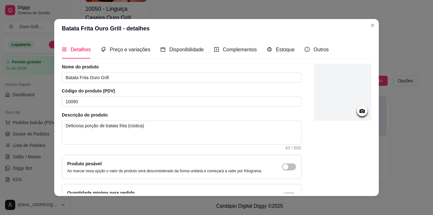
click at [359, 110] on icon at bounding box center [361, 111] width 5 height 4
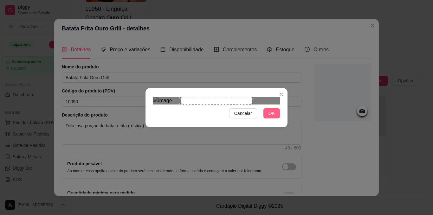
click at [272, 117] on span "OK" at bounding box center [271, 113] width 6 height 7
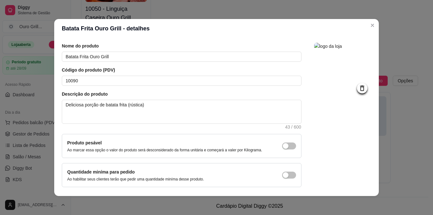
scroll to position [43, 0]
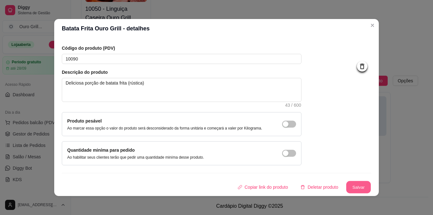
click at [350, 185] on button "Salvar" at bounding box center [358, 187] width 25 height 12
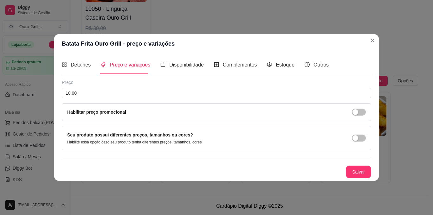
scroll to position [0, 0]
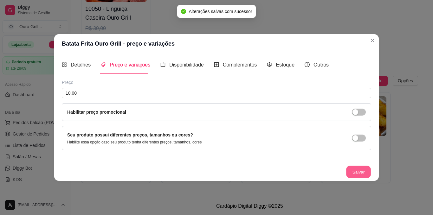
click at [364, 166] on div "Salvar" at bounding box center [216, 172] width 309 height 13
click at [360, 170] on button "Salvar" at bounding box center [358, 172] width 25 height 13
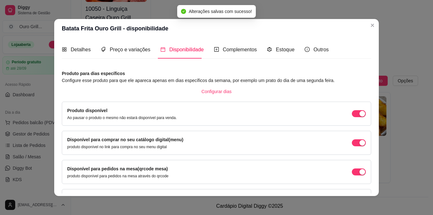
scroll to position [45, 0]
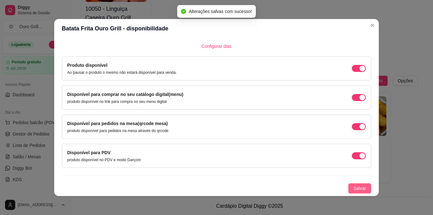
click at [353, 189] on span "Salvar" at bounding box center [359, 188] width 13 height 7
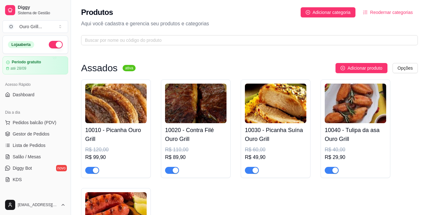
scroll to position [0, 0]
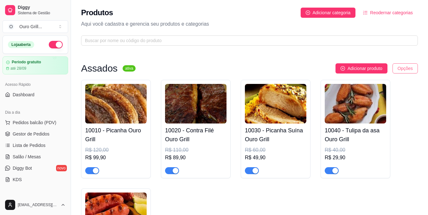
click at [406, 66] on html "Diggy Sistema de Gestão O Ouro Grill ... Loja aberta Período gratuito até 28/09…" at bounding box center [214, 107] width 428 height 215
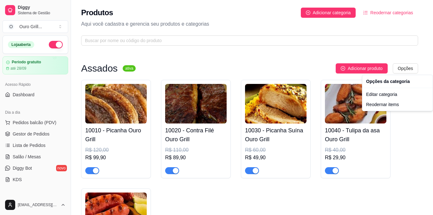
click at [250, 58] on html "Diggy Sistema de Gestão O Ouro Grill ... Loja aberta Período gratuito até 28/09…" at bounding box center [216, 107] width 433 height 215
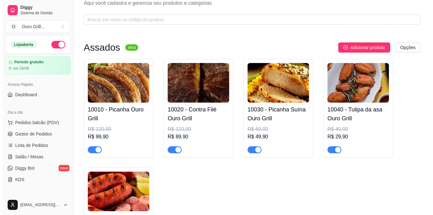
scroll to position [32, 0]
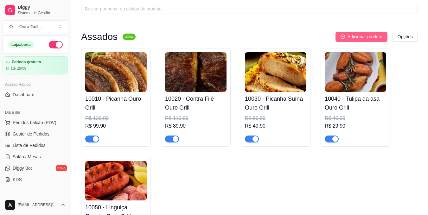
click at [362, 33] on button "Adicionar produto" at bounding box center [362, 37] width 52 height 10
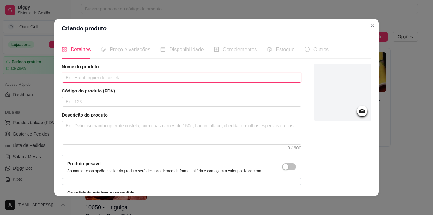
click at [68, 76] on input "text" at bounding box center [182, 78] width 240 height 10
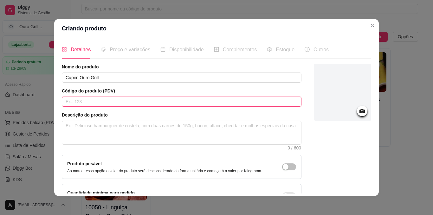
click at [90, 105] on input "text" at bounding box center [182, 102] width 240 height 10
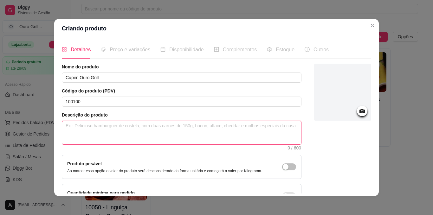
click at [124, 126] on textarea at bounding box center [181, 132] width 239 height 23
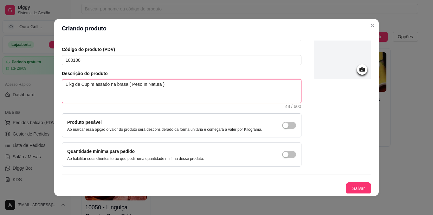
scroll to position [43, 0]
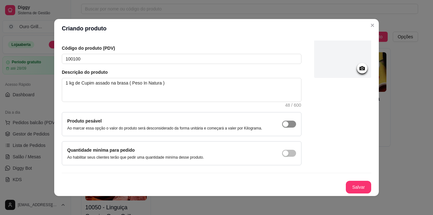
click at [283, 123] on div "button" at bounding box center [286, 124] width 6 height 6
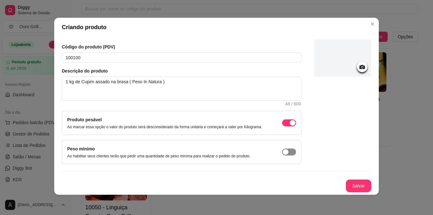
click at [290, 126] on div "button" at bounding box center [293, 123] width 6 height 6
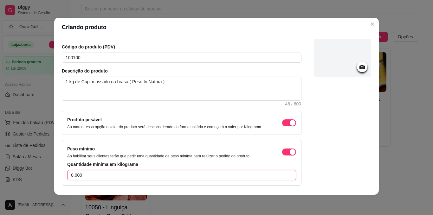
click at [125, 176] on input "0.000" at bounding box center [181, 175] width 229 height 10
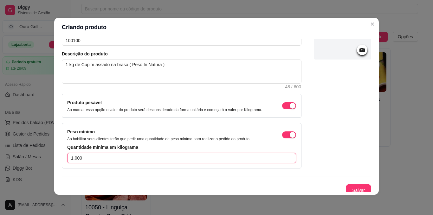
scroll to position [64, 0]
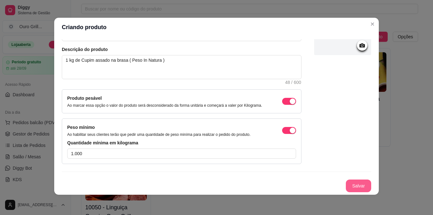
click at [353, 187] on button "Salvar" at bounding box center [358, 186] width 25 height 13
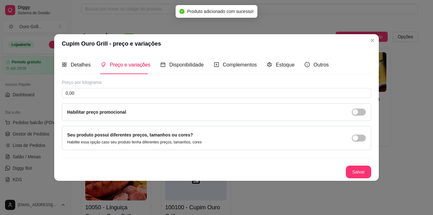
scroll to position [0, 0]
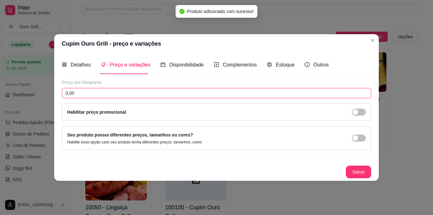
click at [184, 94] on input "0,00" at bounding box center [216, 93] width 309 height 10
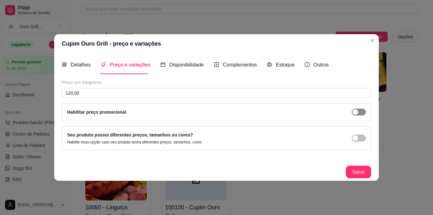
click at [353, 112] on div "button" at bounding box center [355, 112] width 6 height 6
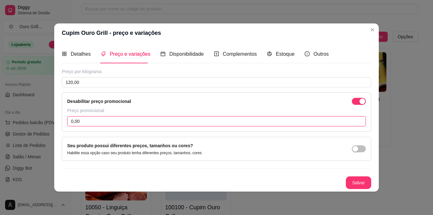
click at [155, 126] on input "0,00" at bounding box center [216, 121] width 298 height 10
click at [366, 182] on button "Salvar" at bounding box center [358, 182] width 25 height 12
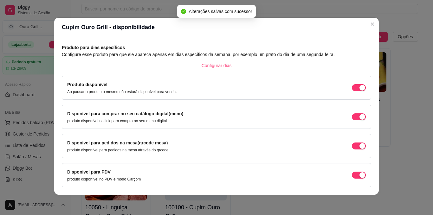
scroll to position [45, 0]
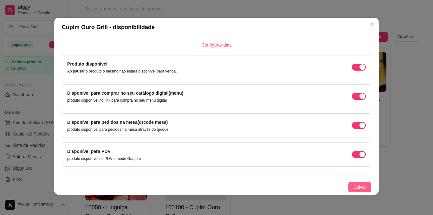
click at [354, 189] on span "Salvar" at bounding box center [359, 187] width 13 height 7
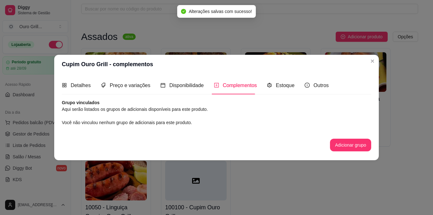
scroll to position [0, 0]
click at [71, 86] on span "Detalhes" at bounding box center [81, 85] width 20 height 5
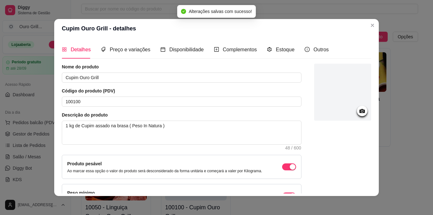
click at [359, 110] on icon at bounding box center [361, 111] width 5 height 4
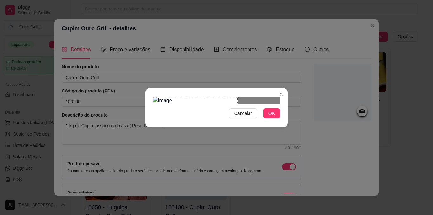
click at [159, 97] on div "Use the arrow keys to move the crop selection area" at bounding box center [195, 125] width 85 height 57
click at [270, 117] on span "OK" at bounding box center [271, 113] width 6 height 7
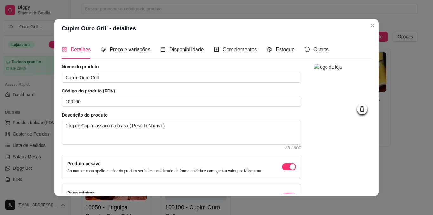
scroll to position [64, 0]
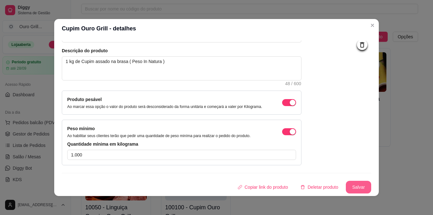
click at [356, 190] on button "Salvar" at bounding box center [358, 187] width 25 height 13
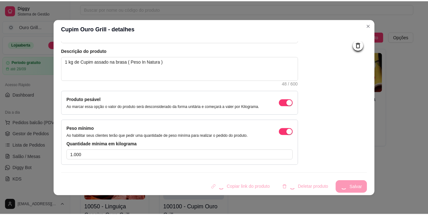
scroll to position [0, 0]
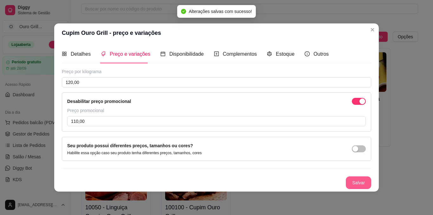
click at [357, 182] on button "Salvar" at bounding box center [358, 182] width 25 height 13
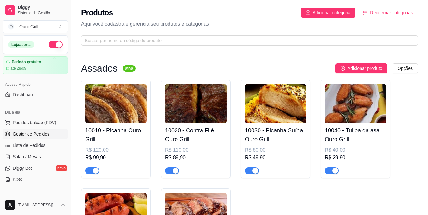
click at [14, 134] on span "Gestor de Pedidos" at bounding box center [31, 134] width 37 height 6
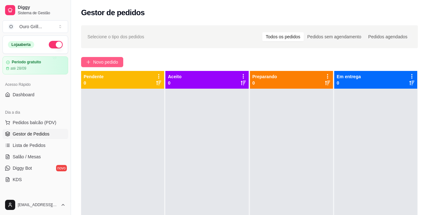
click at [98, 61] on span "Novo pedido" at bounding box center [105, 62] width 25 height 7
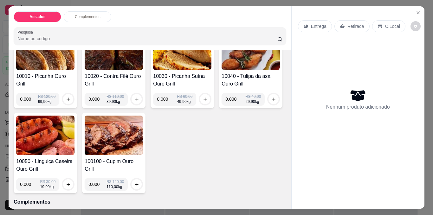
scroll to position [32, 0]
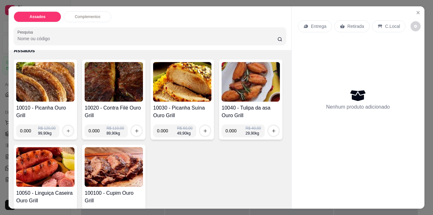
click at [67, 129] on icon "increase-product-quantity" at bounding box center [68, 130] width 3 height 3
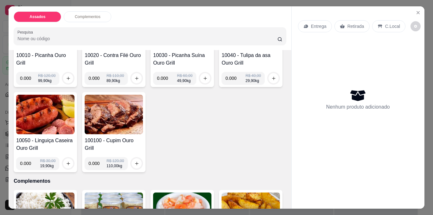
scroll to position [95, 0]
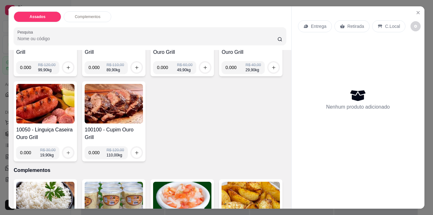
click at [71, 151] on icon "increase-product-quantity" at bounding box center [68, 153] width 5 height 5
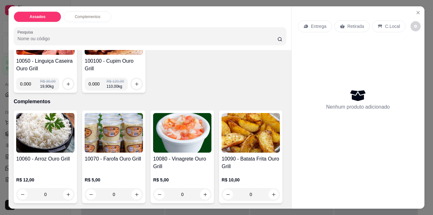
scroll to position [190, 0]
click at [66, 192] on icon "increase-product-quantity" at bounding box center [68, 194] width 5 height 5
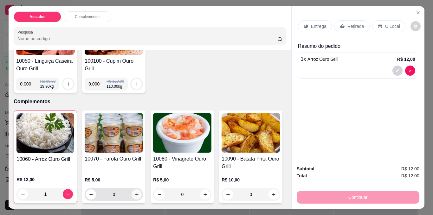
click at [134, 192] on icon "increase-product-quantity" at bounding box center [136, 194] width 5 height 5
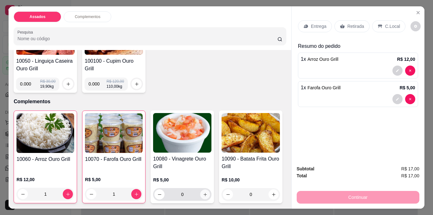
click at [200, 190] on button "increase-product-quantity" at bounding box center [205, 195] width 10 height 10
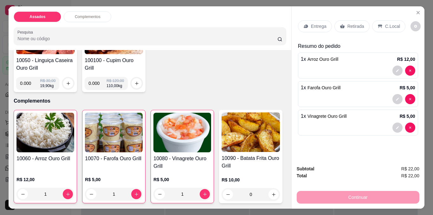
scroll to position [253, 0]
click at [271, 197] on icon "increase-product-quantity" at bounding box center [273, 194] width 5 height 5
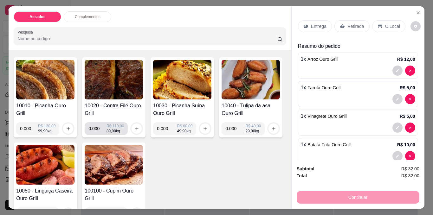
scroll to position [32, 0]
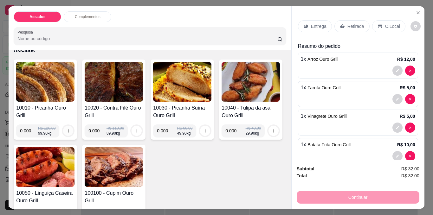
click at [66, 129] on icon "increase-product-quantity" at bounding box center [68, 131] width 5 height 5
click at [21, 126] on input "0.000" at bounding box center [29, 131] width 18 height 13
click at [33, 127] on input "0.001" at bounding box center [29, 131] width 18 height 13
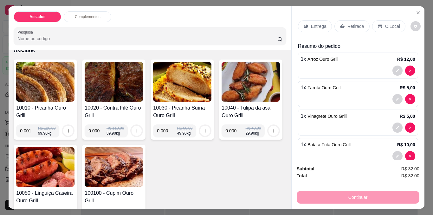
click at [29, 127] on input "0.001" at bounding box center [29, 131] width 18 height 13
click at [28, 126] on input "0.001" at bounding box center [29, 131] width 18 height 13
click at [66, 129] on icon "increase-product-quantity" at bounding box center [68, 131] width 5 height 5
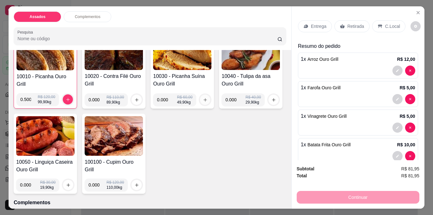
scroll to position [95, 0]
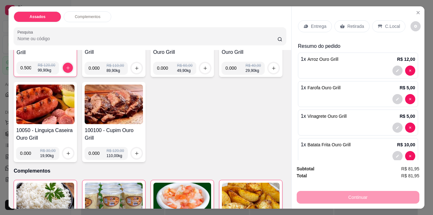
drag, startPoint x: 97, startPoint y: 150, endPoint x: 90, endPoint y: 151, distance: 7.7
click at [40, 151] on input "0.000" at bounding box center [30, 153] width 20 height 13
click at [71, 151] on icon "increase-product-quantity" at bounding box center [68, 153] width 5 height 5
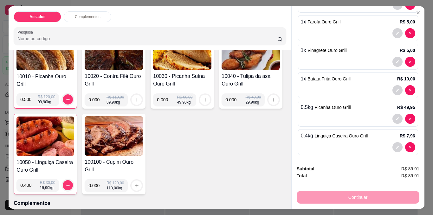
scroll to position [70, 0]
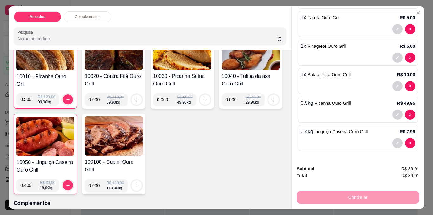
click at [74, 146] on img at bounding box center [45, 137] width 58 height 40
click at [74, 130] on img at bounding box center [45, 137] width 58 height 40
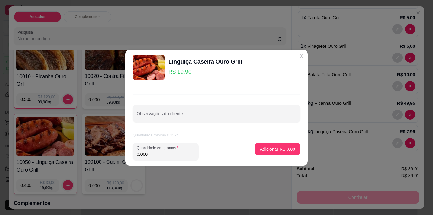
click at [157, 73] on img at bounding box center [149, 67] width 32 height 25
click at [145, 64] on img at bounding box center [149, 67] width 32 height 25
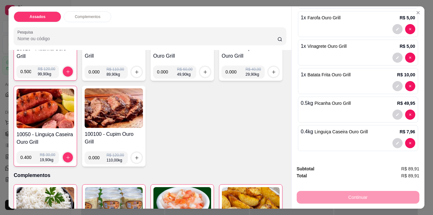
scroll to position [95, 0]
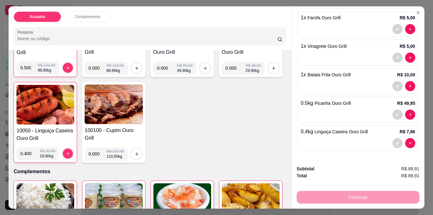
click at [74, 104] on img at bounding box center [45, 105] width 58 height 40
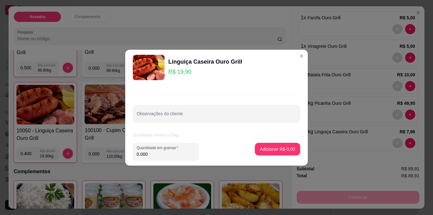
click at [156, 67] on img at bounding box center [149, 67] width 32 height 25
click at [156, 66] on img at bounding box center [149, 67] width 32 height 25
click at [154, 66] on img at bounding box center [149, 67] width 32 height 25
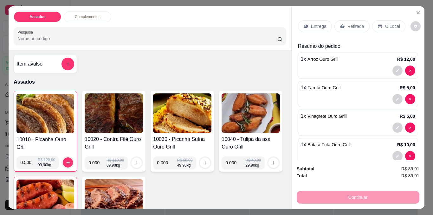
scroll to position [0, 0]
click at [415, 10] on icon "Close" at bounding box center [417, 12] width 5 height 5
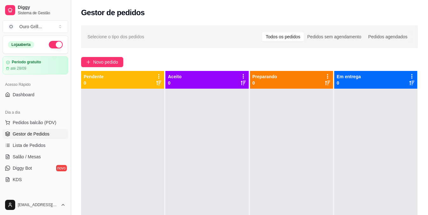
click at [68, 75] on button "Toggle Sidebar" at bounding box center [70, 107] width 5 height 215
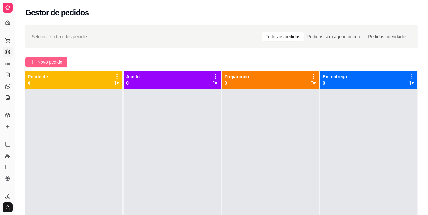
drag, startPoint x: 16, startPoint y: 67, endPoint x: 43, endPoint y: 66, distance: 27.9
click at [43, 66] on div "Diggy Sistema de Gestão O Ouro Grill ... Loja aberta Período gratuito até 28/09…" at bounding box center [214, 156] width 428 height 312
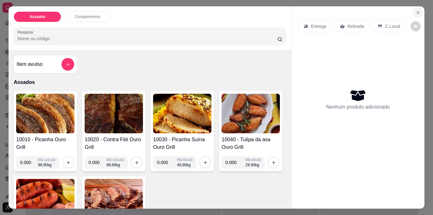
click at [415, 10] on icon "Close" at bounding box center [417, 12] width 5 height 5
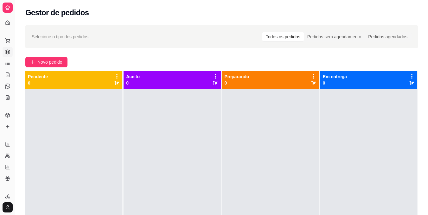
click at [6, 26] on div "Dia a dia" at bounding box center [8, 30] width 10 height 10
click at [6, 22] on icon at bounding box center [7, 22] width 5 height 5
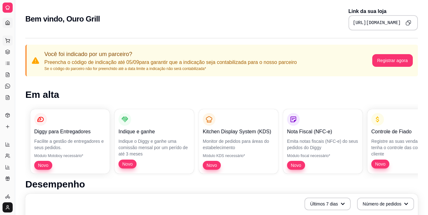
click at [9, 40] on icon at bounding box center [7, 40] width 5 height 5
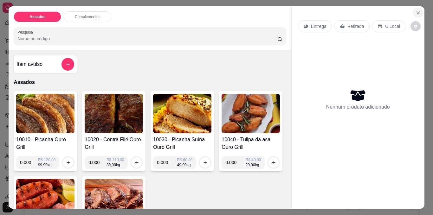
click at [417, 10] on icon "Close" at bounding box center [417, 12] width 5 height 5
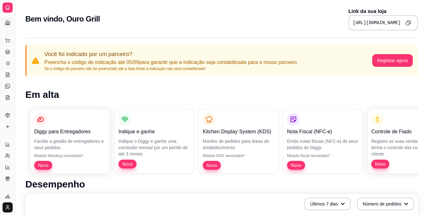
click at [7, 21] on icon at bounding box center [8, 23] width 4 height 4
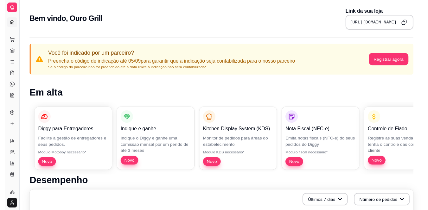
scroll to position [32, 0]
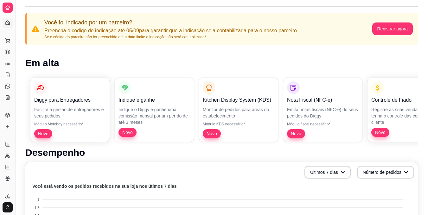
click at [13, 16] on button "Toggle Sidebar" at bounding box center [14, 107] width 5 height 215
click at [13, 15] on div "Diggy Sistema de Gestão O Ouro Grill ..." at bounding box center [7, 7] width 15 height 15
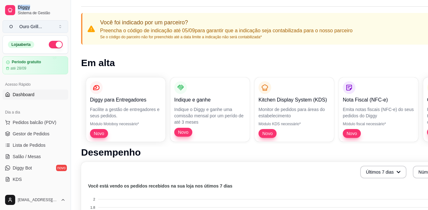
click at [60, 26] on button "O Ouro Grill ..." at bounding box center [36, 26] width 66 height 13
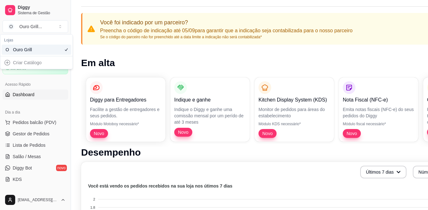
click at [21, 63] on div "Criar Catálogo" at bounding box center [37, 63] width 70 height 10
click at [63, 13] on span "Sistema de Gestão" at bounding box center [42, 12] width 48 height 5
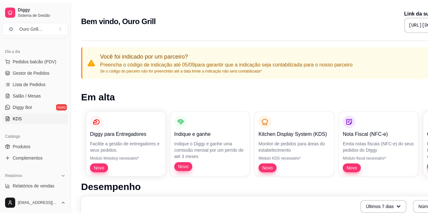
scroll to position [95, 0]
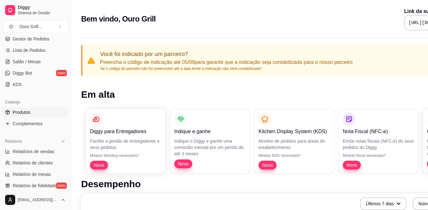
click at [24, 112] on span "Produtos" at bounding box center [22, 112] width 18 height 6
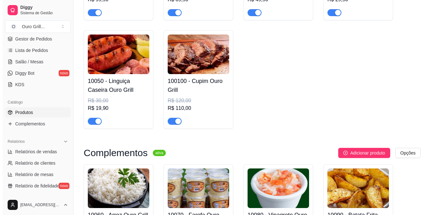
scroll to position [158, 0]
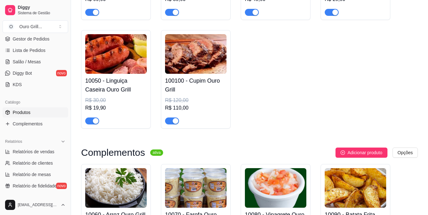
click at [105, 64] on img at bounding box center [115, 54] width 61 height 40
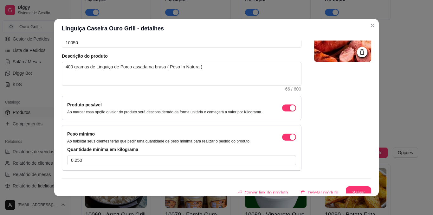
scroll to position [64, 0]
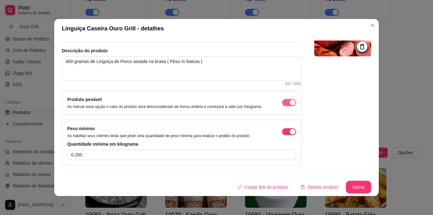
click at [282, 102] on span "button" at bounding box center [289, 102] width 14 height 7
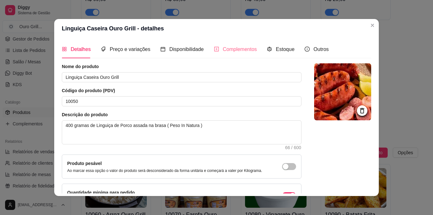
scroll to position [0, 0]
click at [122, 50] on span "Preço e variações" at bounding box center [130, 49] width 41 height 5
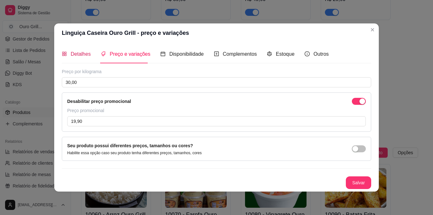
click at [83, 54] on span "Detalhes" at bounding box center [81, 53] width 20 height 5
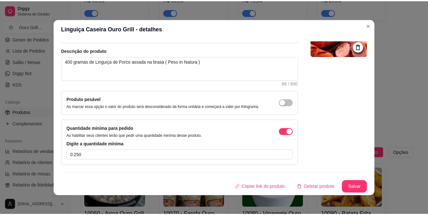
scroll to position [1, 0]
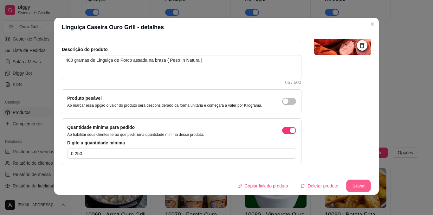
click at [349, 183] on button "Salvar" at bounding box center [358, 186] width 25 height 12
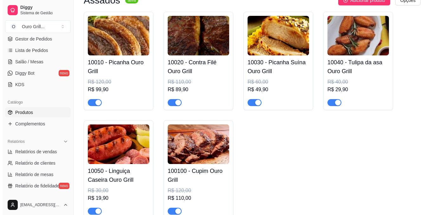
scroll to position [32, 0]
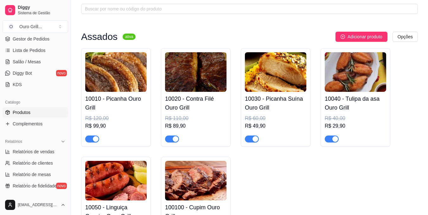
click at [285, 71] on img at bounding box center [275, 72] width 61 height 40
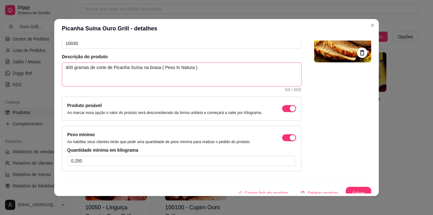
scroll to position [63, 0]
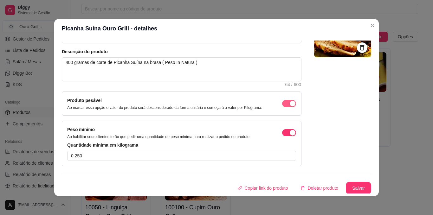
click at [282, 104] on span "button" at bounding box center [289, 103] width 14 height 7
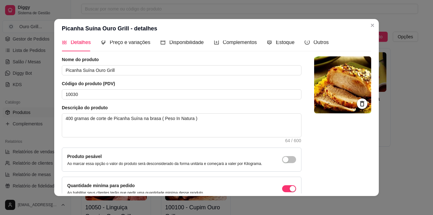
scroll to position [0, 0]
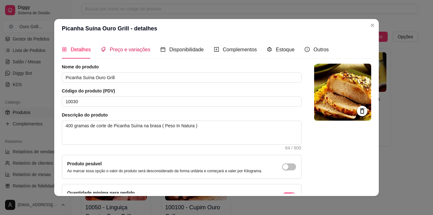
click at [132, 52] on span "Preço e variações" at bounding box center [130, 49] width 41 height 5
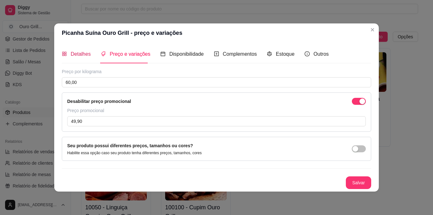
click at [82, 54] on span "Detalhes" at bounding box center [81, 53] width 20 height 5
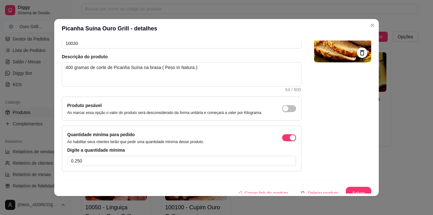
scroll to position [63, 0]
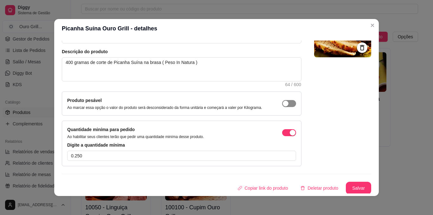
click at [283, 103] on div "button" at bounding box center [286, 104] width 6 height 6
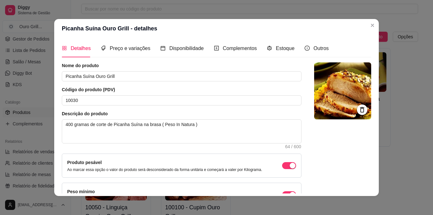
scroll to position [0, 0]
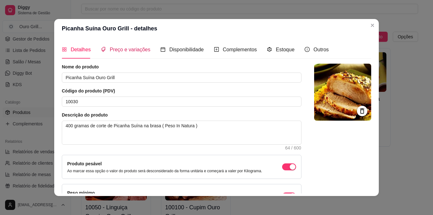
click at [118, 49] on span "Preço e variações" at bounding box center [130, 49] width 41 height 5
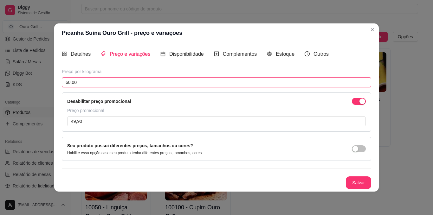
click at [68, 82] on input "60,00" at bounding box center [216, 82] width 309 height 10
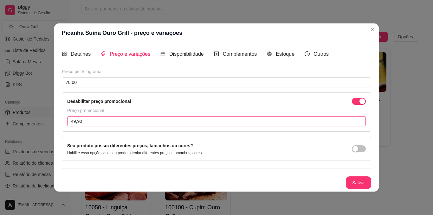
click at [74, 122] on input "49,90" at bounding box center [216, 121] width 298 height 10
click at [175, 90] on div "Preço por kilograma 70,00 Desabilitar preço promocional Preço promocional 59,90" at bounding box center [216, 99] width 309 height 63
click at [356, 102] on span "button" at bounding box center [359, 101] width 14 height 7
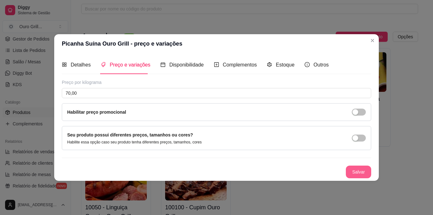
click at [364, 167] on button "Salvar" at bounding box center [358, 172] width 25 height 13
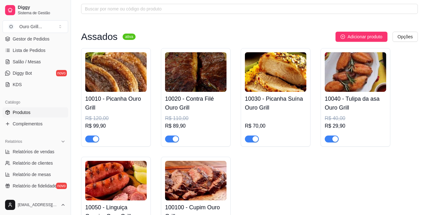
click at [119, 83] on img at bounding box center [115, 72] width 61 height 40
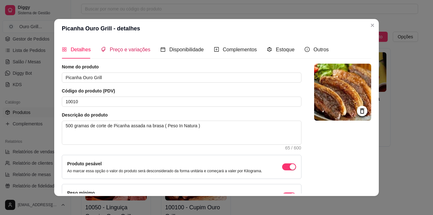
click at [120, 50] on span "Preço e variações" at bounding box center [130, 49] width 41 height 5
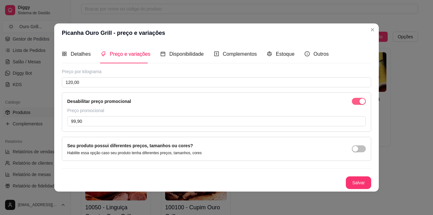
click at [356, 101] on span "button" at bounding box center [359, 101] width 14 height 7
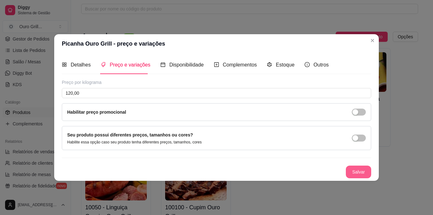
click at [362, 171] on button "Salvar" at bounding box center [358, 172] width 25 height 13
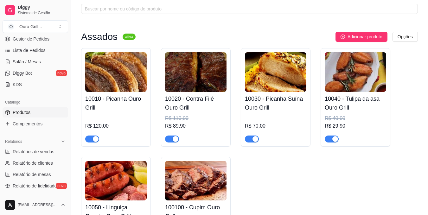
drag, startPoint x: 195, startPoint y: 74, endPoint x: 189, endPoint y: 75, distance: 6.5
click at [189, 75] on img at bounding box center [195, 72] width 61 height 40
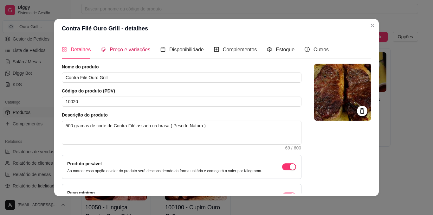
click at [117, 52] on span "Preço e variações" at bounding box center [130, 49] width 41 height 5
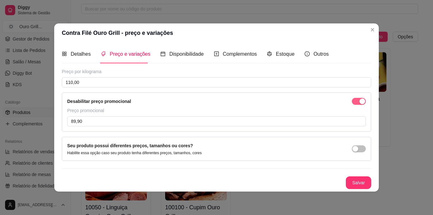
click at [357, 102] on span "button" at bounding box center [359, 101] width 14 height 7
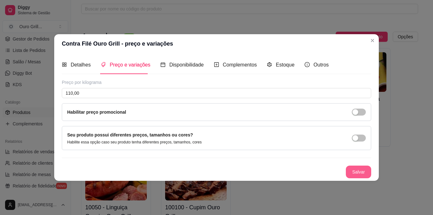
click at [360, 173] on button "Salvar" at bounding box center [358, 172] width 25 height 13
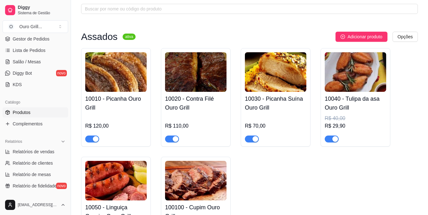
click at [277, 90] on img at bounding box center [275, 72] width 61 height 40
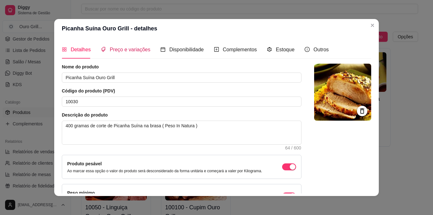
drag, startPoint x: 132, startPoint y: 50, endPoint x: 131, endPoint y: 55, distance: 5.4
click at [131, 50] on span "Preço e variações" at bounding box center [130, 49] width 41 height 5
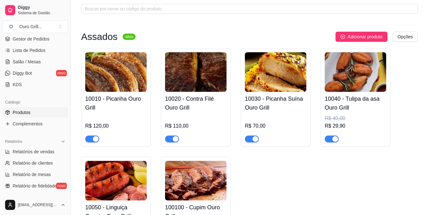
click at [357, 85] on img at bounding box center [355, 72] width 61 height 40
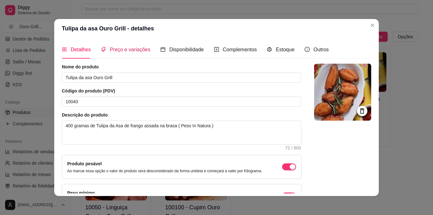
click at [138, 51] on span "Preço e variações" at bounding box center [130, 49] width 41 height 5
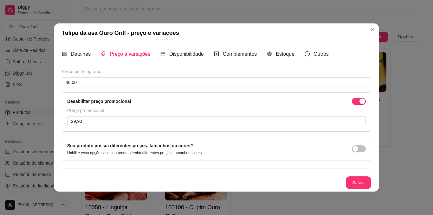
click at [354, 102] on span "button" at bounding box center [359, 101] width 14 height 7
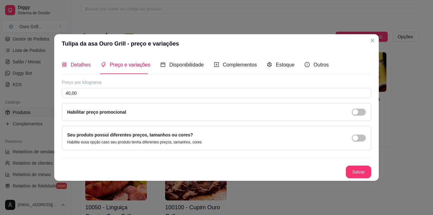
click at [77, 64] on span "Detalhes" at bounding box center [81, 64] width 20 height 5
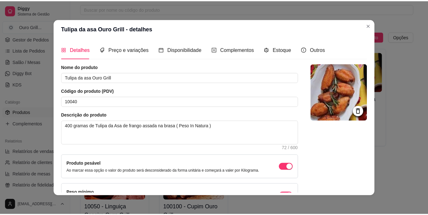
scroll to position [64, 0]
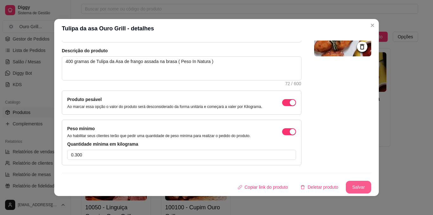
click at [356, 190] on button "Salvar" at bounding box center [358, 187] width 25 height 13
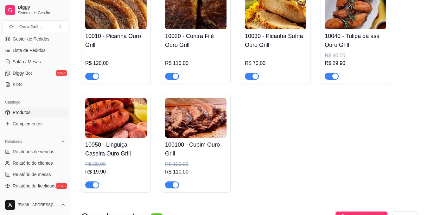
scroll to position [95, 0]
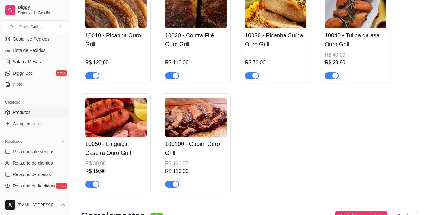
click at [107, 122] on img at bounding box center [115, 118] width 61 height 40
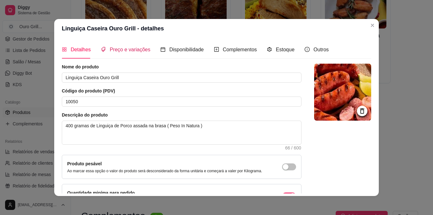
click at [127, 51] on span "Preço e variações" at bounding box center [130, 49] width 41 height 5
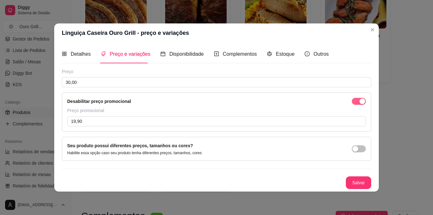
click at [353, 101] on span "button" at bounding box center [359, 101] width 14 height 7
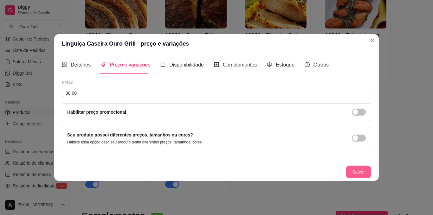
click at [357, 172] on button "Salvar" at bounding box center [358, 172] width 25 height 13
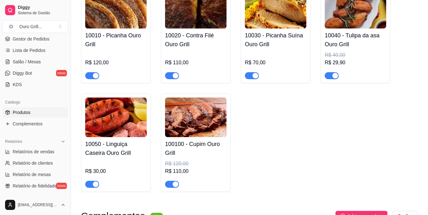
click at [179, 165] on div "R$ 120,00" at bounding box center [195, 164] width 61 height 8
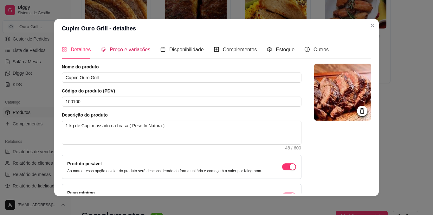
click at [129, 49] on span "Preço e variações" at bounding box center [130, 49] width 41 height 5
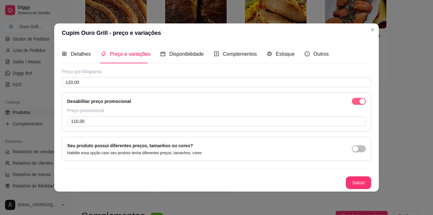
click at [355, 102] on span "button" at bounding box center [359, 101] width 14 height 7
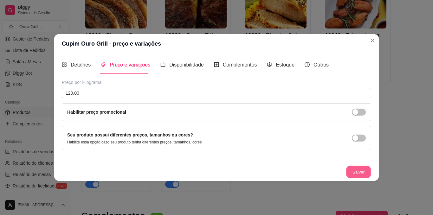
click at [353, 173] on button "Salvar" at bounding box center [358, 172] width 25 height 12
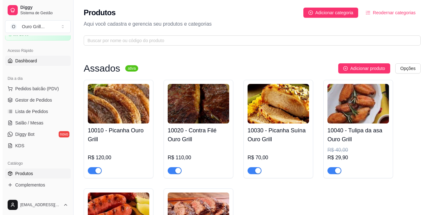
scroll to position [32, 0]
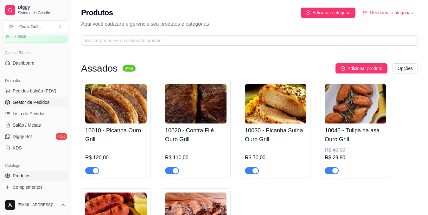
click at [29, 103] on span "Gestor de Pedidos" at bounding box center [31, 102] width 37 height 6
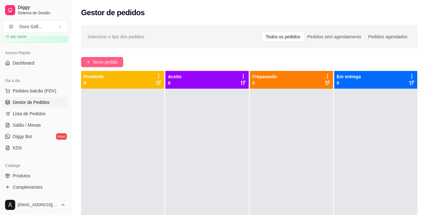
click at [101, 61] on span "Novo pedido" at bounding box center [105, 62] width 25 height 7
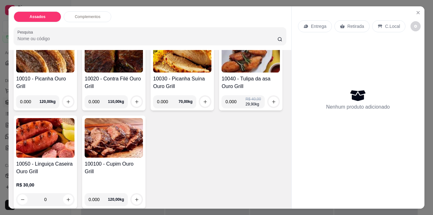
scroll to position [63, 0]
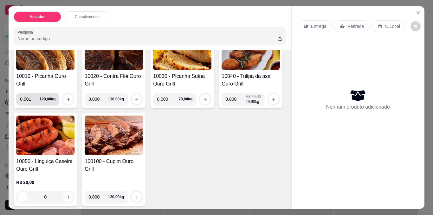
click at [35, 94] on input "0.001" at bounding box center [29, 99] width 19 height 13
drag, startPoint x: 30, startPoint y: 96, endPoint x: 17, endPoint y: 98, distance: 13.1
click at [17, 98] on div "0.001 120,00 kg" at bounding box center [37, 99] width 43 height 13
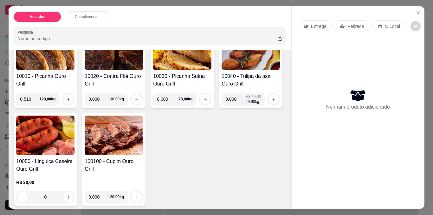
scroll to position [95, 0]
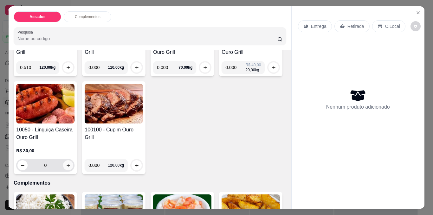
click at [71, 164] on icon "increase-product-quantity" at bounding box center [68, 165] width 5 height 5
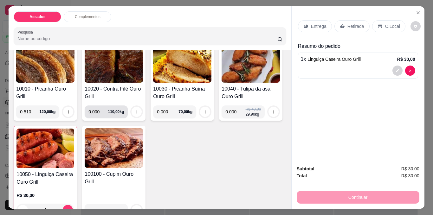
scroll to position [32, 0]
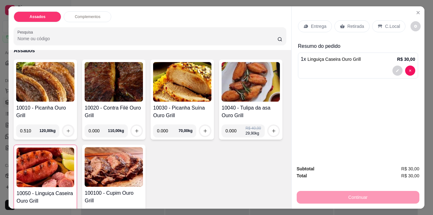
click at [67, 129] on icon "increase-product-quantity" at bounding box center [68, 130] width 3 height 3
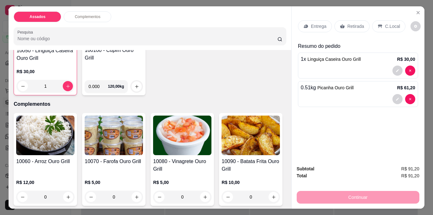
scroll to position [190, 0]
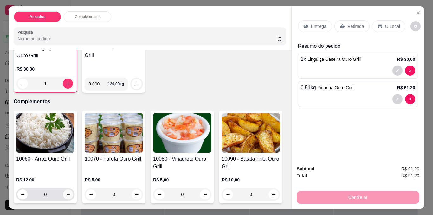
click at [66, 192] on icon "increase-product-quantity" at bounding box center [68, 194] width 5 height 5
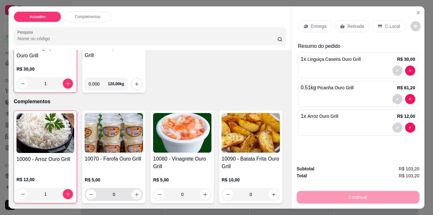
click at [136, 193] on icon "increase-product-quantity" at bounding box center [136, 194] width 3 height 3
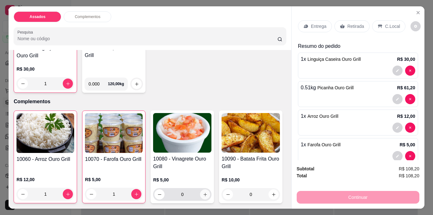
click at [200, 189] on button "increase-product-quantity" at bounding box center [205, 194] width 10 height 10
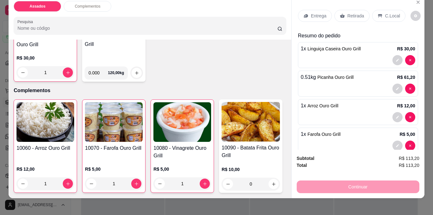
scroll to position [16, 0]
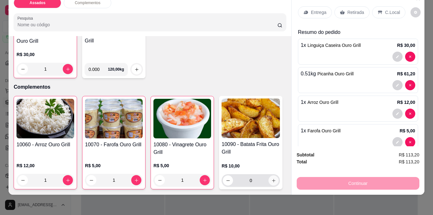
click at [271, 178] on icon "increase-product-quantity" at bounding box center [273, 180] width 5 height 5
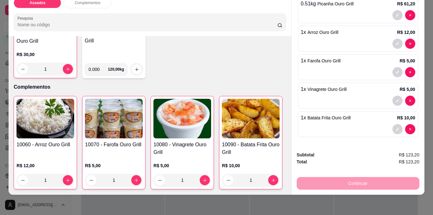
click at [355, 177] on div "Continuar" at bounding box center [358, 183] width 123 height 14
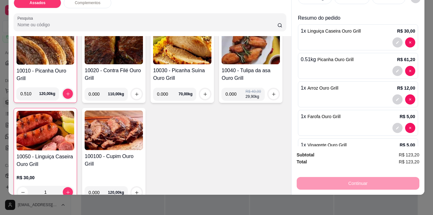
scroll to position [0, 0]
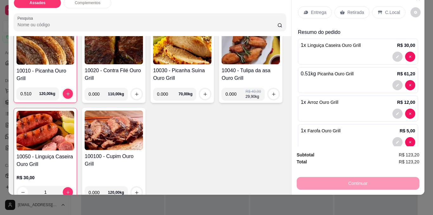
click at [347, 9] on p "Retirada" at bounding box center [355, 12] width 17 height 6
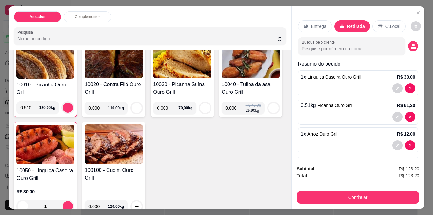
click at [387, 25] on p "C.Local" at bounding box center [392, 26] width 15 height 6
click at [343, 24] on div "Retirada" at bounding box center [351, 26] width 35 height 12
click at [311, 23] on p "Entrega" at bounding box center [319, 26] width 16 height 6
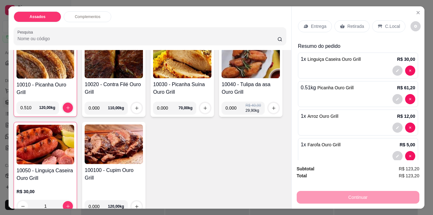
click at [352, 20] on div "Retirada" at bounding box center [351, 26] width 35 height 12
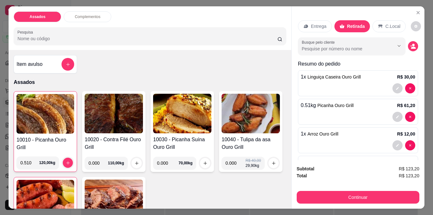
click at [84, 14] on p "Complementos" at bounding box center [88, 16] width 26 height 5
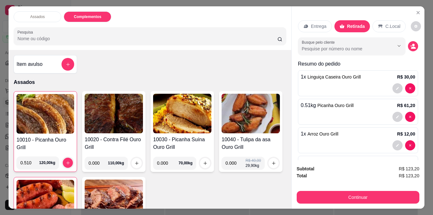
click at [388, 25] on p "C.Local" at bounding box center [392, 26] width 15 height 6
click at [354, 23] on p "Retirada" at bounding box center [355, 26] width 17 height 6
click at [316, 23] on p "Entrega" at bounding box center [319, 26] width 16 height 6
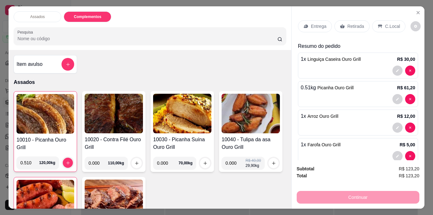
click at [347, 25] on p "Retirada" at bounding box center [355, 26] width 17 height 6
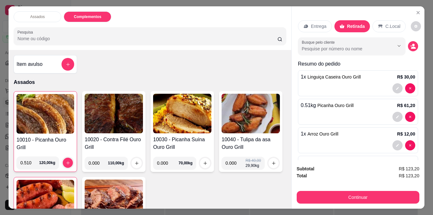
drag, startPoint x: 183, startPoint y: 13, endPoint x: 176, endPoint y: 10, distance: 7.5
click at [176, 11] on div "Assados Complementos" at bounding box center [150, 16] width 272 height 11
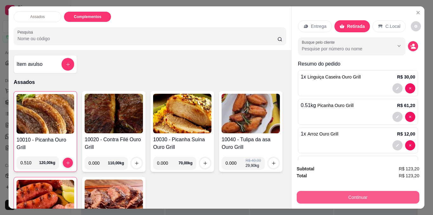
click at [345, 196] on button "Continuar" at bounding box center [358, 197] width 123 height 13
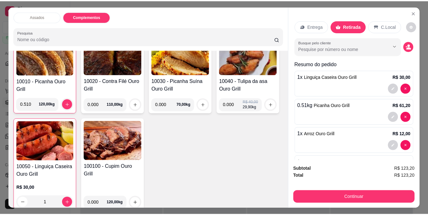
scroll to position [63, 0]
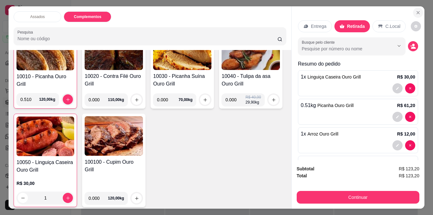
click at [415, 10] on icon "Close" at bounding box center [417, 12] width 5 height 5
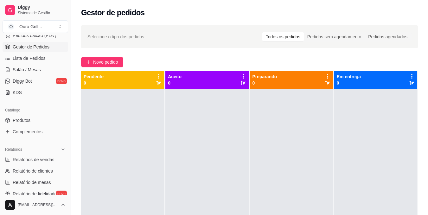
scroll to position [95, 0]
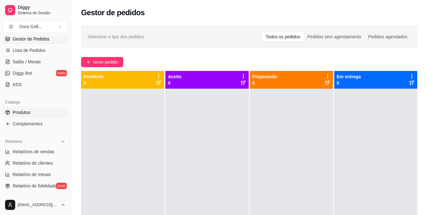
click at [23, 114] on span "Produtos" at bounding box center [22, 112] width 18 height 6
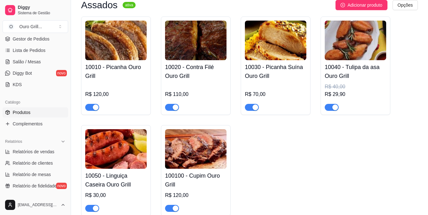
scroll to position [32, 0]
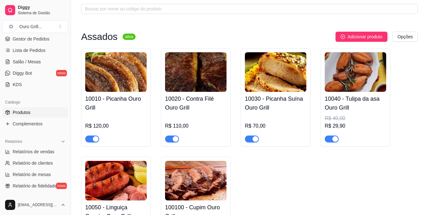
click at [352, 81] on img at bounding box center [355, 72] width 61 height 40
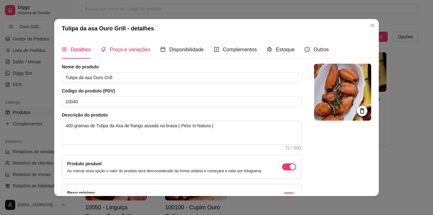
click at [133, 50] on span "Preço e variações" at bounding box center [130, 49] width 41 height 5
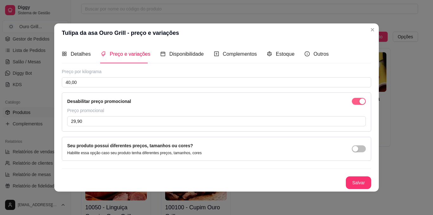
click at [356, 101] on span "button" at bounding box center [359, 101] width 14 height 7
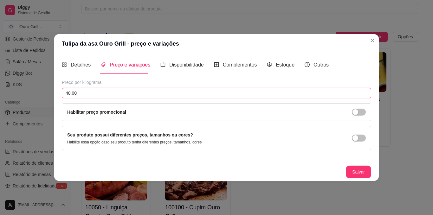
drag, startPoint x: 69, startPoint y: 93, endPoint x: 66, endPoint y: 93, distance: 3.5
click at [66, 93] on input "40,00" at bounding box center [216, 93] width 309 height 10
drag, startPoint x: 70, startPoint y: 92, endPoint x: 59, endPoint y: 99, distance: 13.4
click at [60, 99] on div "Detalhes Preço e variações Disponibilidade Complementos Estoque Outros Nome do …" at bounding box center [216, 116] width 324 height 127
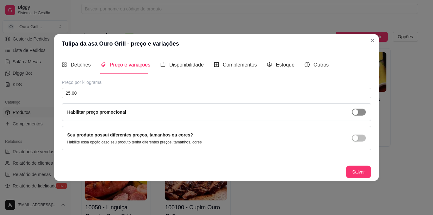
click at [357, 111] on div "button" at bounding box center [355, 112] width 6 height 6
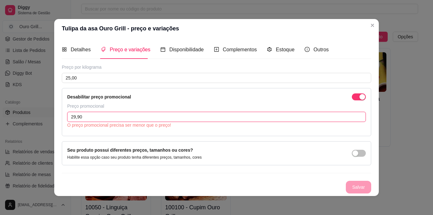
click at [72, 116] on input "29,90" at bounding box center [216, 117] width 298 height 10
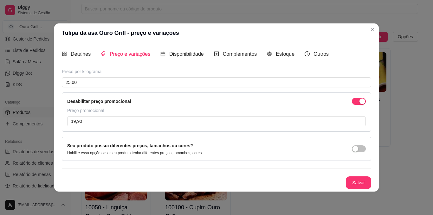
click at [117, 147] on label "Seu produto possui diferentes preços, tamanhos ou cores?" at bounding box center [130, 145] width 126 height 5
click at [356, 101] on span "button" at bounding box center [359, 101] width 14 height 7
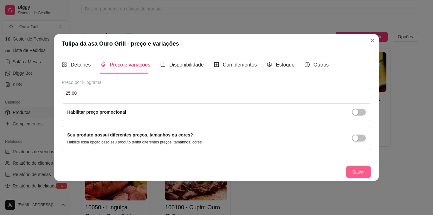
click at [362, 173] on button "Salvar" at bounding box center [358, 172] width 25 height 13
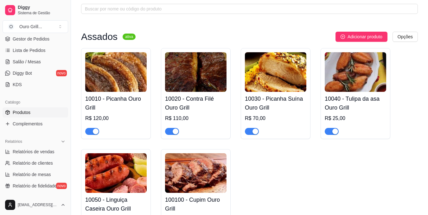
click at [104, 180] on img at bounding box center [115, 173] width 61 height 40
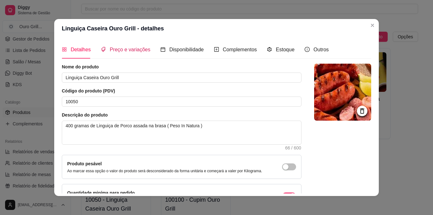
click at [116, 52] on span "Preço e variações" at bounding box center [130, 49] width 41 height 5
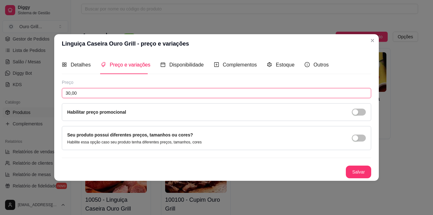
drag, startPoint x: 69, startPoint y: 93, endPoint x: 63, endPoint y: 93, distance: 5.7
click at [63, 93] on input "30,00" at bounding box center [216, 93] width 309 height 10
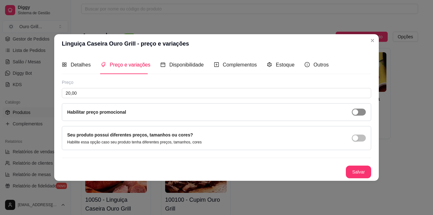
click at [356, 112] on div "button" at bounding box center [355, 112] width 6 height 6
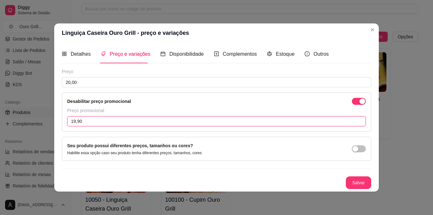
click at [74, 121] on input "19,90" at bounding box center [216, 121] width 298 height 10
click at [205, 146] on div "Seu produto possui diferentes preços, tamanhos ou cores? Habilite essa opção ca…" at bounding box center [216, 148] width 298 height 13
click at [356, 101] on span "button" at bounding box center [359, 101] width 14 height 7
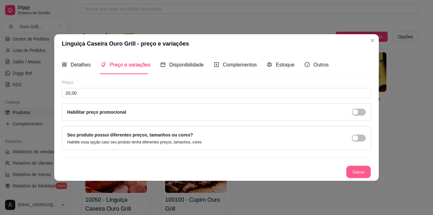
click at [356, 171] on button "Salvar" at bounding box center [358, 172] width 25 height 12
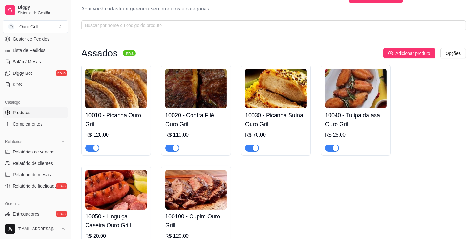
scroll to position [51, 0]
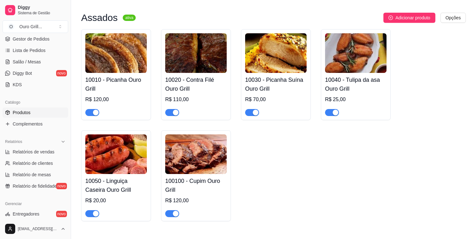
click at [197, 47] on img at bounding box center [195, 53] width 61 height 40
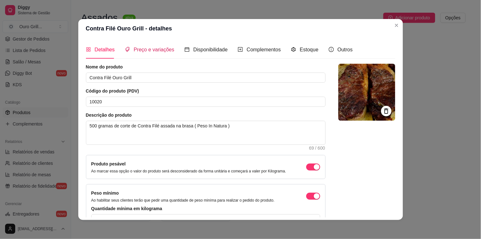
click at [151, 48] on span "Preço e variações" at bounding box center [154, 49] width 41 height 5
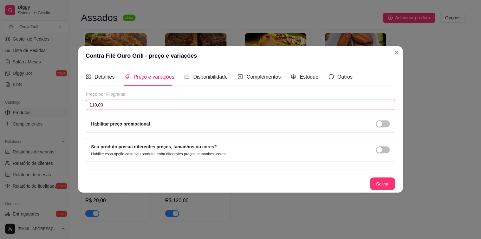
click at [94, 104] on input "110,00" at bounding box center [240, 105] width 309 height 10
click at [378, 121] on div "button" at bounding box center [379, 124] width 6 height 6
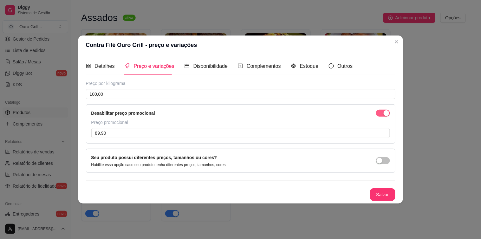
click at [378, 112] on span "button" at bounding box center [383, 113] width 14 height 7
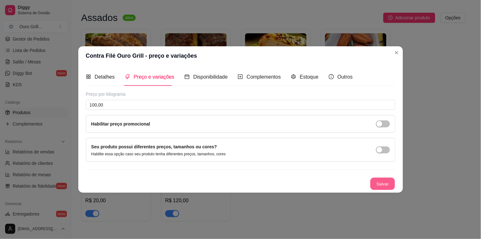
click at [384, 184] on button "Salvar" at bounding box center [382, 184] width 25 height 12
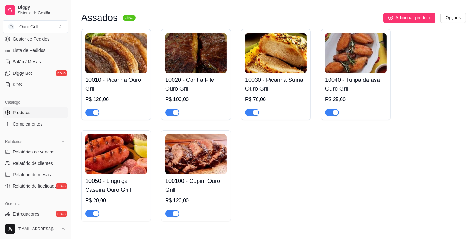
click at [119, 57] on img at bounding box center [115, 53] width 61 height 40
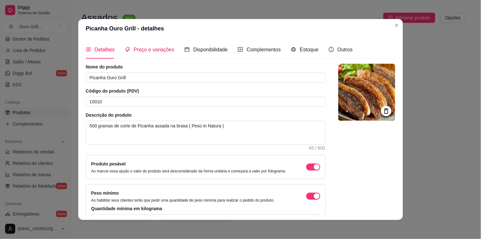
click at [146, 51] on span "Preço e variações" at bounding box center [154, 49] width 41 height 5
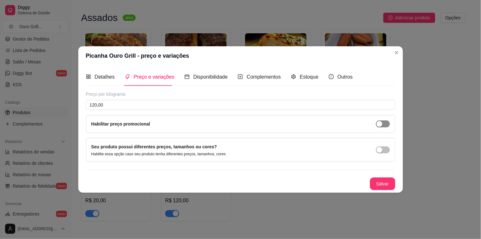
click at [381, 122] on div "button" at bounding box center [379, 124] width 6 height 6
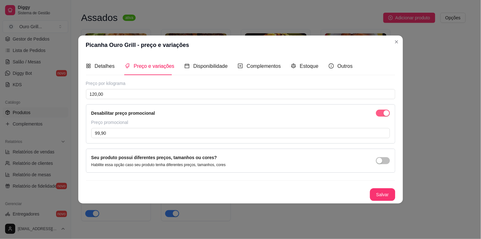
click at [378, 113] on span "button" at bounding box center [383, 113] width 14 height 7
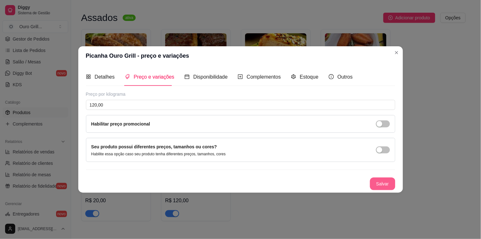
click at [385, 182] on button "Salvar" at bounding box center [382, 183] width 25 height 13
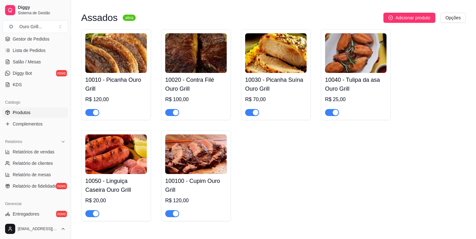
click at [272, 68] on img at bounding box center [275, 53] width 61 height 40
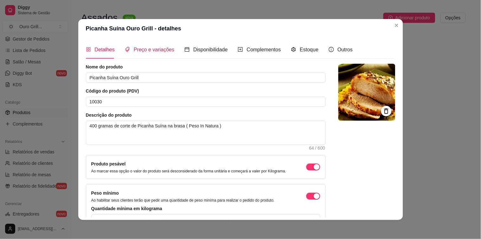
click at [151, 48] on span "Preço e variações" at bounding box center [154, 49] width 41 height 5
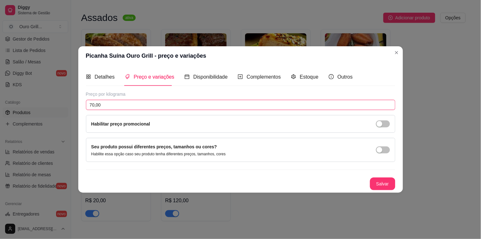
click at [92, 102] on input "70,00" at bounding box center [240, 105] width 309 height 10
click at [170, 123] on div "Habilitar preço promocional" at bounding box center [240, 123] width 298 height 7
click at [380, 123] on div "button" at bounding box center [379, 124] width 6 height 6
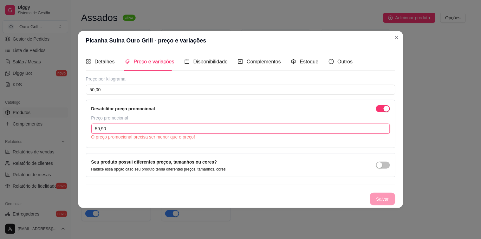
click at [97, 128] on input "59,90" at bounding box center [240, 129] width 298 height 10
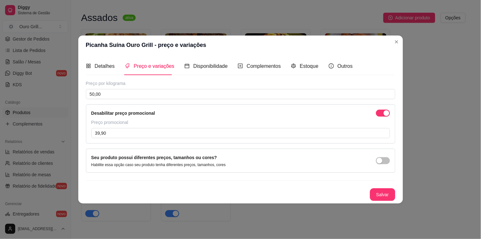
click at [281, 161] on div "Seu produto possui diferentes preços, tamanhos ou cores? Habilite essa opção ca…" at bounding box center [240, 160] width 298 height 13
click at [388, 192] on button "Salvar" at bounding box center [382, 194] width 25 height 13
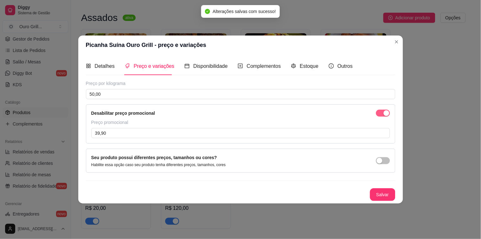
click at [382, 110] on span "button" at bounding box center [383, 113] width 14 height 7
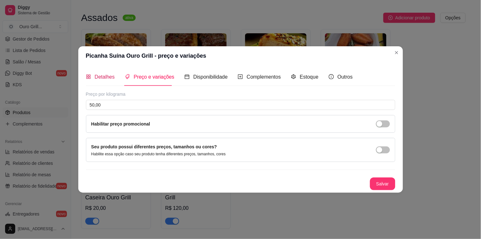
click at [99, 74] on span "Detalhes" at bounding box center [105, 76] width 20 height 5
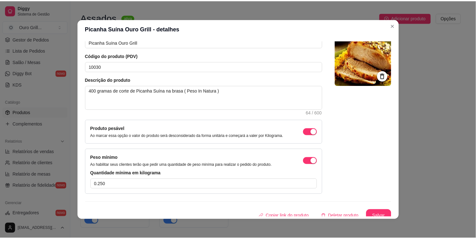
scroll to position [41, 0]
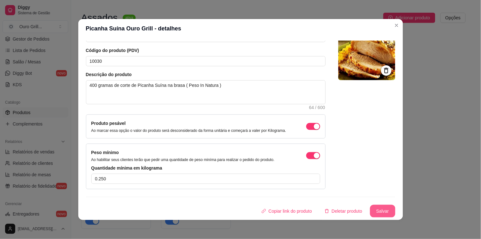
click at [378, 210] on button "Salvar" at bounding box center [382, 211] width 25 height 13
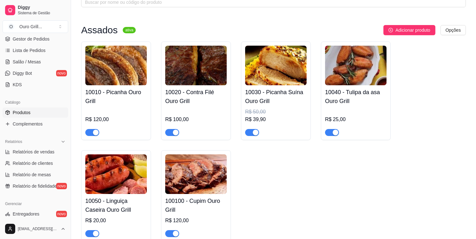
scroll to position [51, 0]
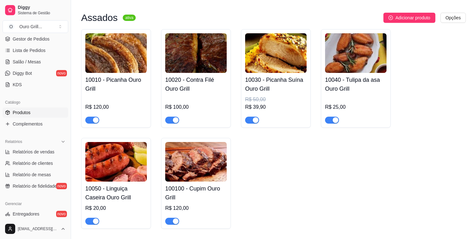
click at [281, 54] on img at bounding box center [275, 53] width 61 height 40
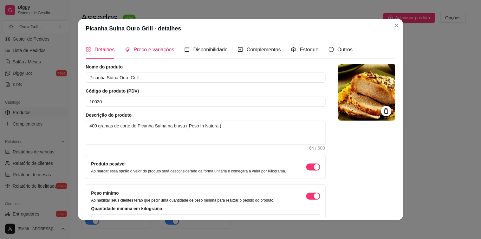
click at [148, 51] on span "Preço e variações" at bounding box center [154, 49] width 41 height 5
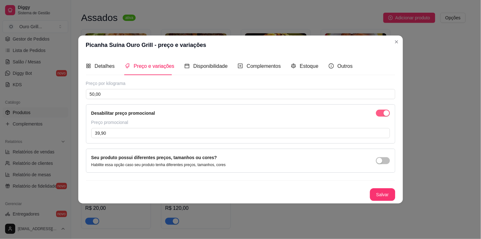
click at [382, 113] on span "button" at bounding box center [383, 113] width 14 height 7
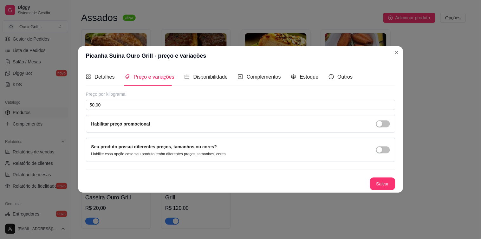
click at [103, 122] on label "Habilitar preço promocional" at bounding box center [120, 123] width 59 height 5
click at [382, 179] on button "Salvar" at bounding box center [382, 183] width 25 height 13
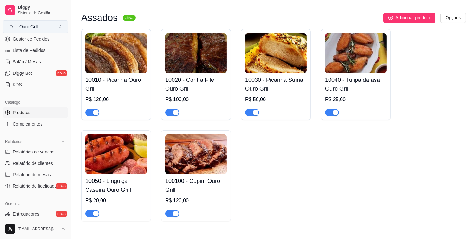
click at [61, 24] on button "O Ouro Grill ..." at bounding box center [36, 26] width 66 height 13
click at [34, 64] on div "Criar Catálogo" at bounding box center [37, 63] width 70 height 10
click at [62, 61] on div "Criar Catálogo" at bounding box center [37, 63] width 70 height 10
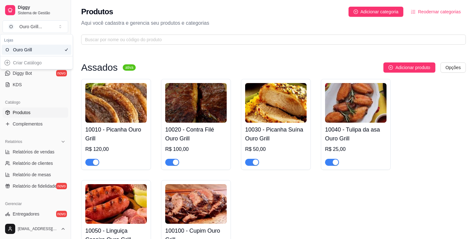
scroll to position [0, 0]
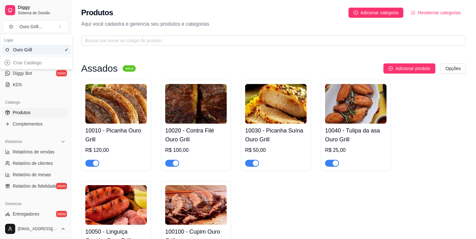
click at [29, 52] on div "Ouro Grill" at bounding box center [27, 50] width 29 height 6
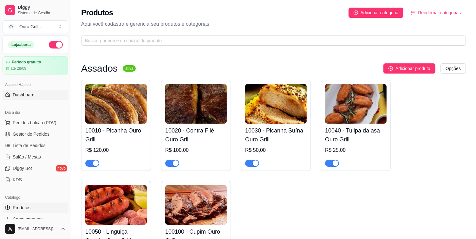
click at [29, 96] on span "Dashboard" at bounding box center [24, 95] width 22 height 6
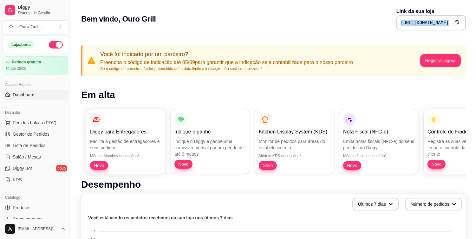
drag, startPoint x: 344, startPoint y: 22, endPoint x: 457, endPoint y: 21, distance: 113.1
click at [433, 21] on div "[URL][DOMAIN_NAME]" at bounding box center [430, 22] width 69 height 15
click at [433, 23] on icon "Copy to clipboard" at bounding box center [456, 23] width 6 height 6
click at [61, 26] on button "O Ouro Grill ..." at bounding box center [36, 26] width 66 height 13
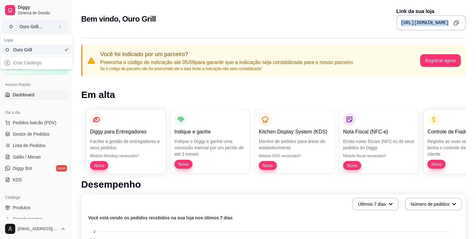
click at [61, 26] on button "O Ouro Grill ..." at bounding box center [36, 26] width 66 height 13
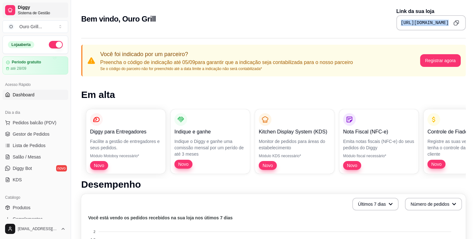
click at [26, 10] on span "Sistema de Gestão" at bounding box center [42, 12] width 48 height 5
click at [12, 8] on icon at bounding box center [10, 10] width 5 height 5
